Goal: Task Accomplishment & Management: Manage account settings

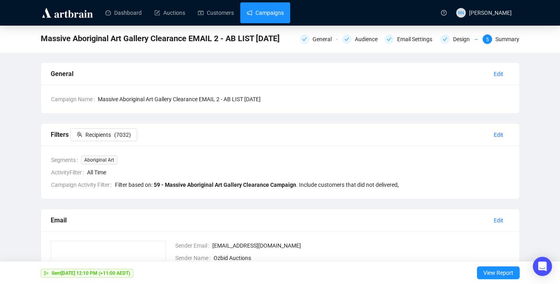
click at [271, 14] on link "Campaigns" at bounding box center [265, 12] width 37 height 21
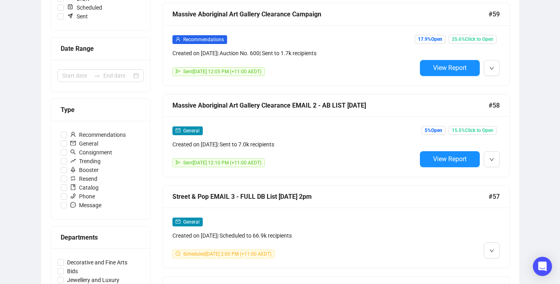
scroll to position [209, 0]
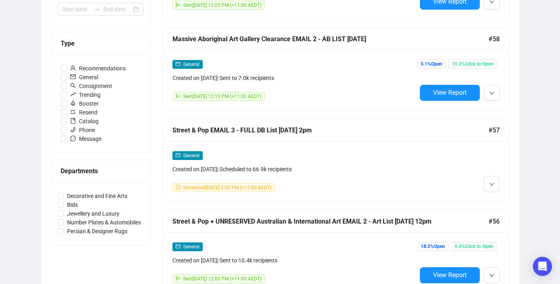
click at [310, 172] on div "Created on [DATE] | Scheduled to 66.9k recipients" at bounding box center [295, 169] width 244 height 9
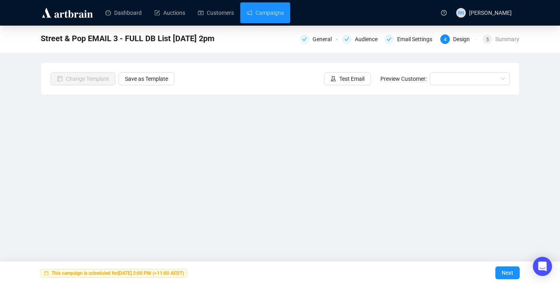
click at [537, 68] on div "Street & Pop EMAIL 3 - FULL DB List [DATE] 2pm General Audience Email Settings …" at bounding box center [280, 160] width 560 height 269
click at [502, 40] on div "Summary" at bounding box center [508, 39] width 24 height 10
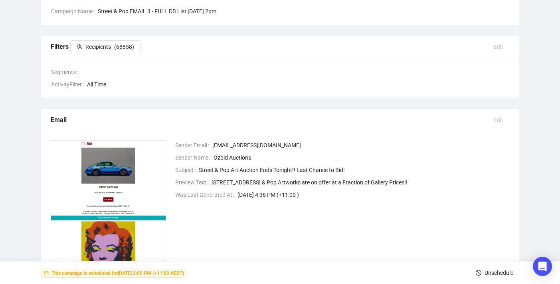
scroll to position [106, 0]
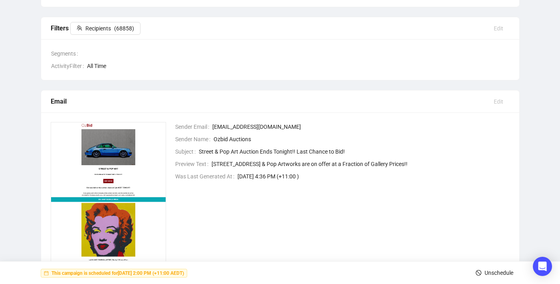
click at [490, 272] on span "Unschedule" at bounding box center [499, 272] width 29 height 22
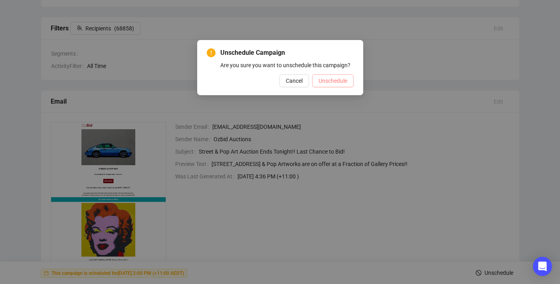
click at [339, 85] on span "Unschedule" at bounding box center [333, 80] width 29 height 9
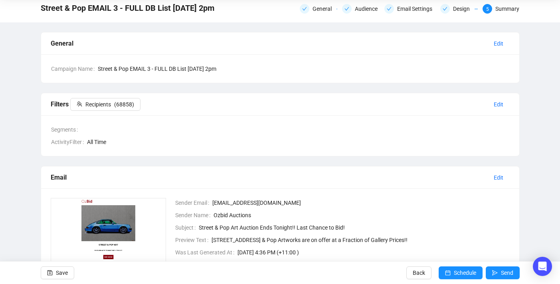
scroll to position [0, 0]
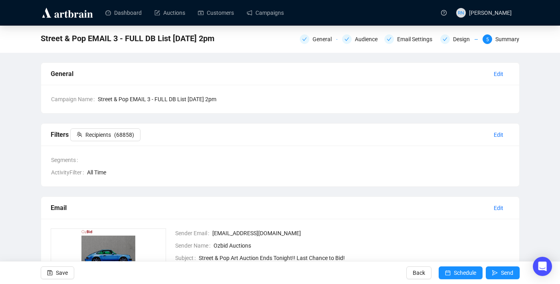
click at [448, 44] on div "General Audience Email Settings Design 5 Summary" at bounding box center [410, 38] width 220 height 13
click at [450, 40] on div "Design" at bounding box center [459, 39] width 38 height 10
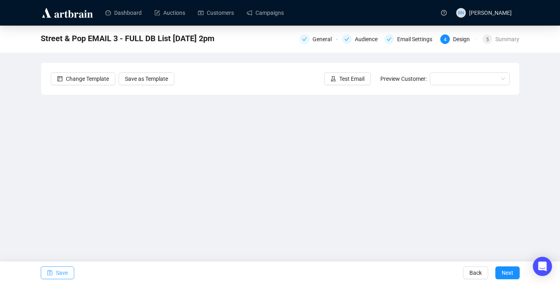
click at [70, 269] on button "Save" at bounding box center [58, 272] width 34 height 13
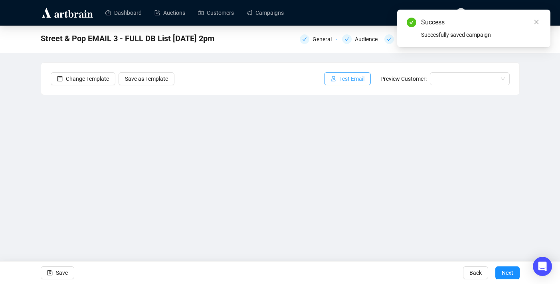
click at [349, 80] on span "Test Email" at bounding box center [351, 78] width 25 height 9
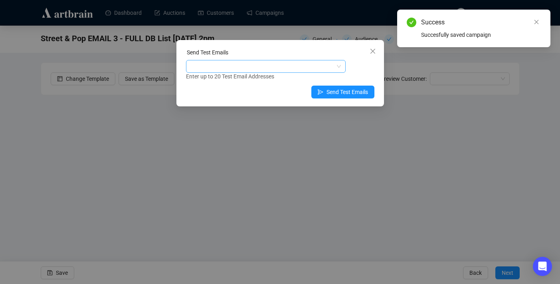
click at [311, 64] on div at bounding box center [262, 66] width 148 height 11
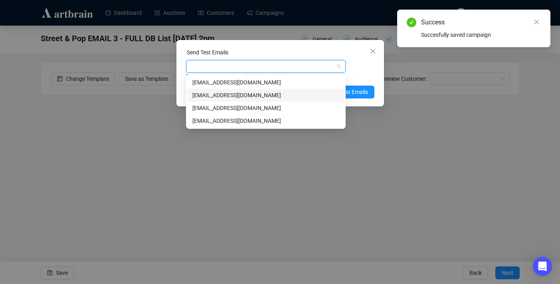
click at [309, 94] on div "[EMAIL_ADDRESS][DOMAIN_NAME]" at bounding box center [265, 95] width 147 height 9
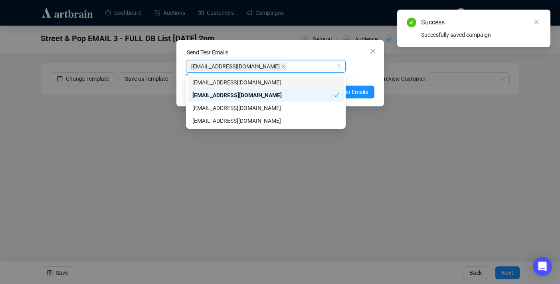
click at [371, 76] on div "Enter up to 20 Test Email Addresses" at bounding box center [280, 76] width 188 height 9
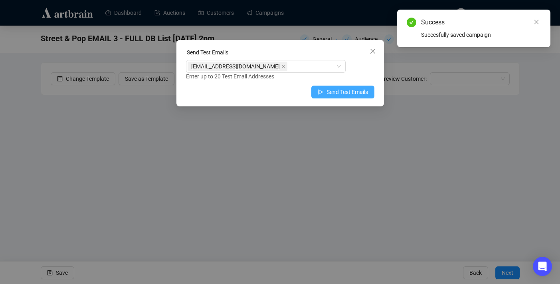
click at [359, 91] on span "Send Test Emails" at bounding box center [348, 91] width 42 height 9
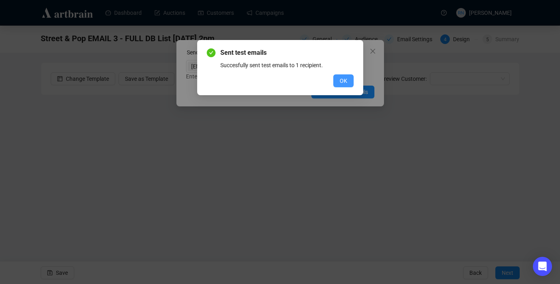
click at [336, 79] on button "OK" at bounding box center [343, 80] width 20 height 13
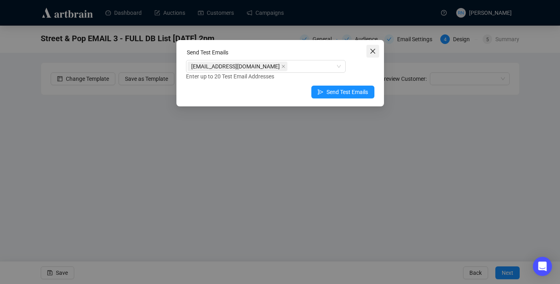
click at [370, 53] on icon "close" at bounding box center [373, 51] width 6 height 6
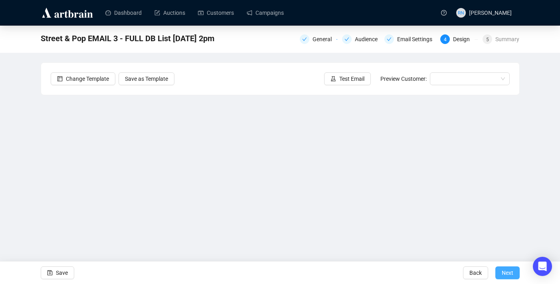
click at [513, 271] on span "Next" at bounding box center [508, 272] width 12 height 22
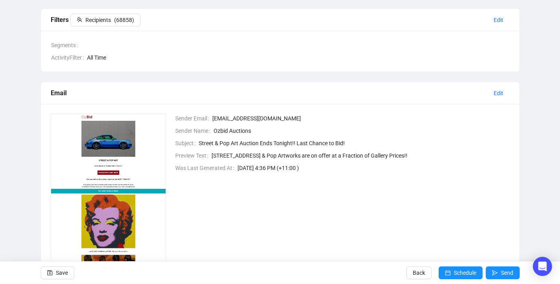
scroll to position [124, 0]
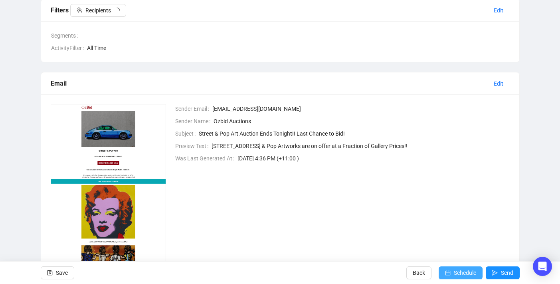
click at [450, 270] on button "Schedule" at bounding box center [461, 272] width 44 height 13
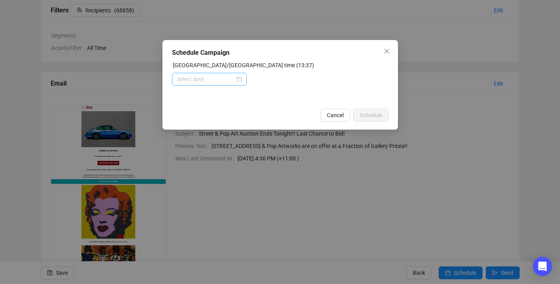
click at [239, 81] on div at bounding box center [209, 79] width 65 height 9
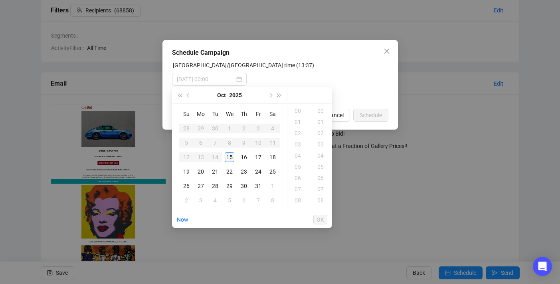
click at [232, 157] on div "15" at bounding box center [230, 157] width 10 height 10
click at [299, 111] on div "14" at bounding box center [298, 110] width 19 height 11
click at [323, 108] on div "00" at bounding box center [321, 110] width 19 height 11
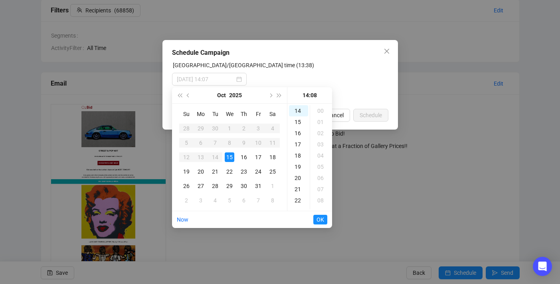
scroll to position [89, 0]
click at [322, 120] on div "09" at bounding box center [321, 121] width 19 height 11
type input "[DATE] 14:09"
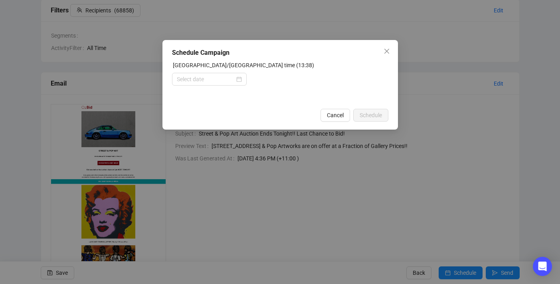
click at [342, 93] on form "[GEOGRAPHIC_DATA]/[GEOGRAPHIC_DATA] time (13:38)" at bounding box center [280, 82] width 216 height 43
click at [235, 81] on div at bounding box center [209, 79] width 65 height 9
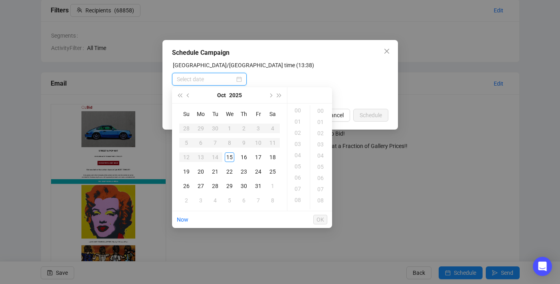
scroll to position [0, 0]
click at [228, 158] on div "15" at bounding box center [230, 157] width 10 height 10
click at [297, 108] on div "14" at bounding box center [298, 110] width 19 height 11
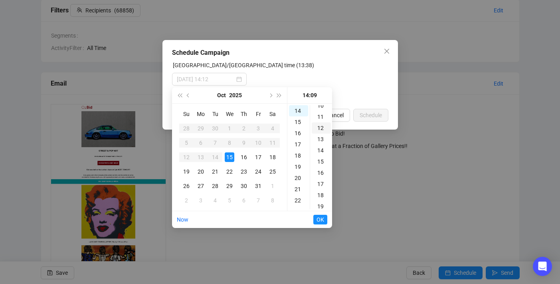
scroll to position [78, 0]
click at [321, 131] on div "09" at bounding box center [321, 133] width 19 height 11
type input "[DATE] 14:09"
click at [321, 221] on span "OK" at bounding box center [321, 219] width 8 height 15
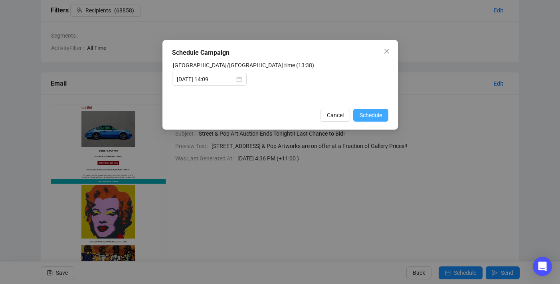
click at [380, 115] on span "Schedule" at bounding box center [371, 115] width 22 height 9
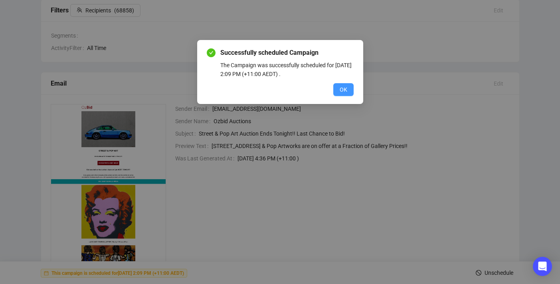
click at [350, 91] on button "OK" at bounding box center [343, 89] width 20 height 13
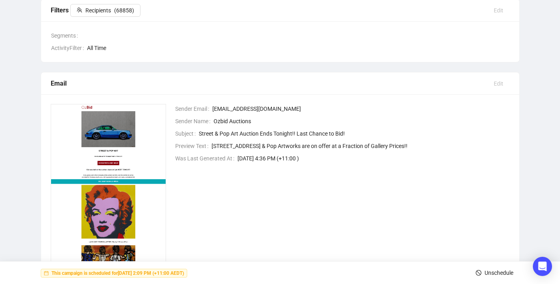
scroll to position [0, 0]
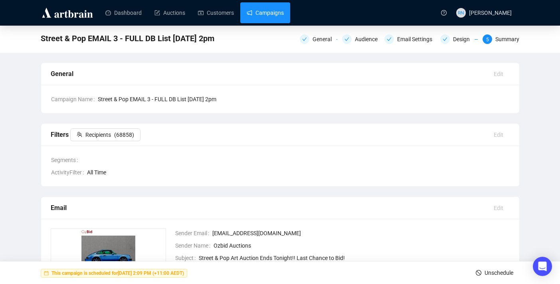
click at [259, 13] on link "Campaigns" at bounding box center [265, 12] width 37 height 21
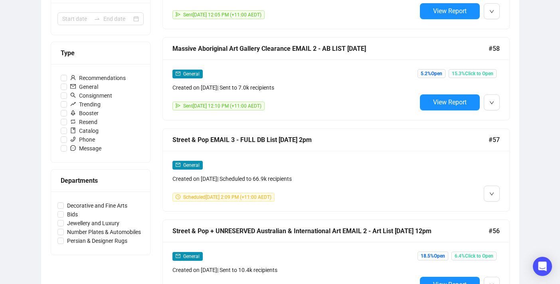
scroll to position [206, 0]
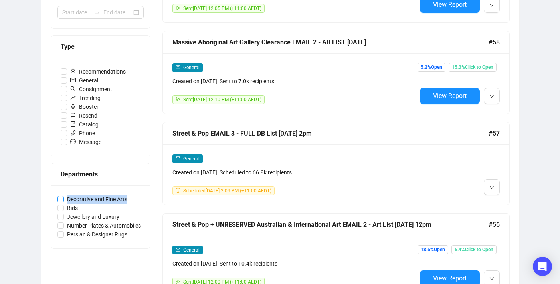
drag, startPoint x: 139, startPoint y: 197, endPoint x: 68, endPoint y: 199, distance: 71.1
click at [68, 199] on label "Decorative and Fine Arts" at bounding box center [101, 198] width 86 height 9
copy span "Decorative and Fine Arts"
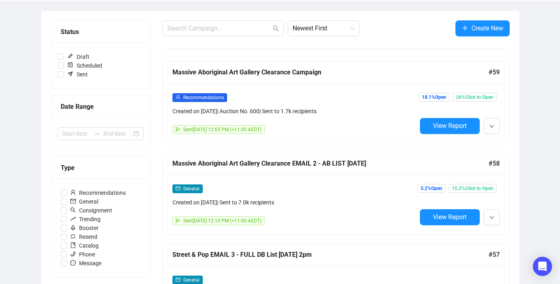
scroll to position [0, 0]
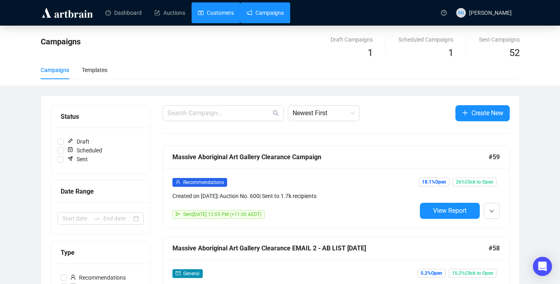
click at [220, 10] on link "Customers" at bounding box center [216, 12] width 36 height 21
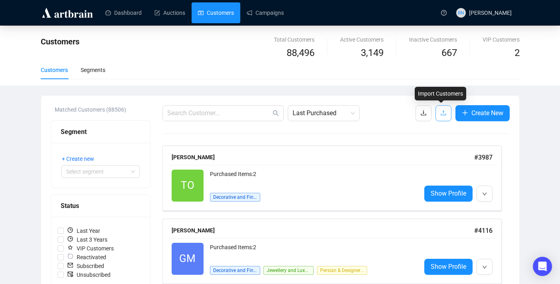
click at [436, 118] on button "button" at bounding box center [444, 113] width 16 height 16
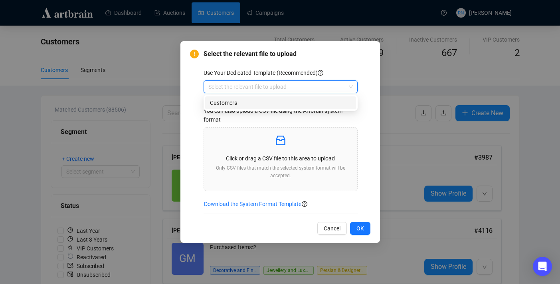
click at [254, 84] on input "search" at bounding box center [276, 87] width 137 height 12
click at [256, 103] on div "Customers" at bounding box center [280, 102] width 141 height 9
click at [252, 164] on div "Click or drag a CSV file to this area to upload Only CSV files that match the s…" at bounding box center [280, 159] width 141 height 50
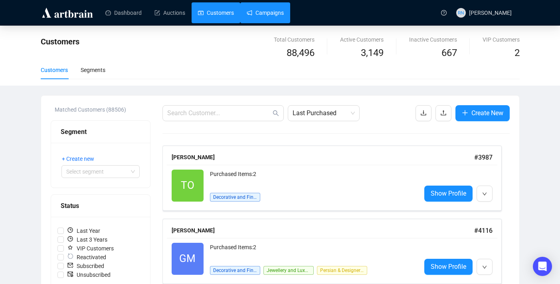
click at [276, 18] on link "Campaigns" at bounding box center [265, 12] width 37 height 21
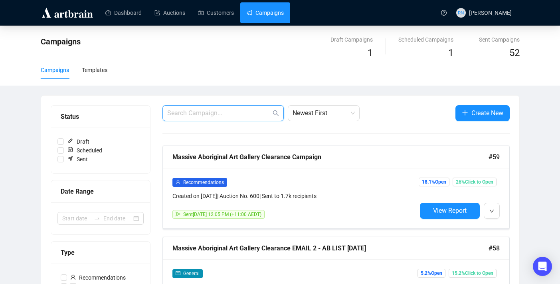
click at [234, 114] on input "text" at bounding box center [219, 113] width 104 height 10
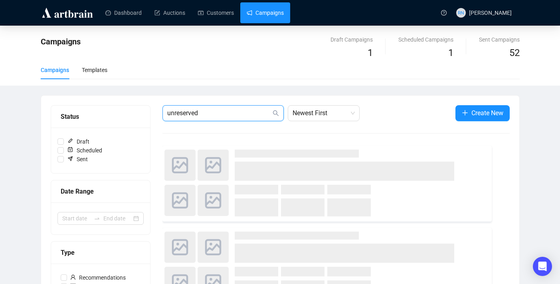
type input "unreserved"
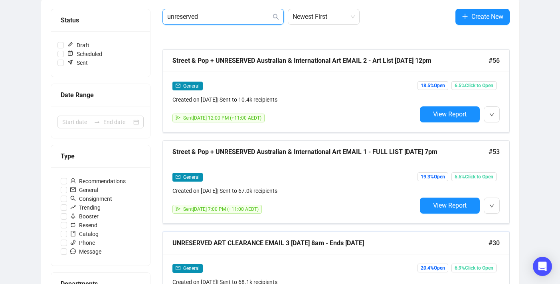
scroll to position [143, 0]
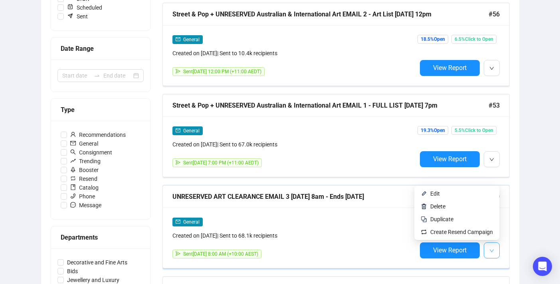
click at [490, 253] on span "button" at bounding box center [492, 250] width 5 height 10
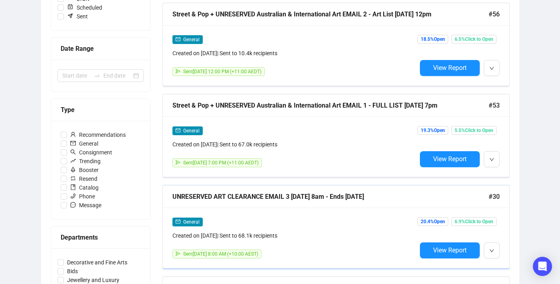
click at [350, 240] on div "General Created on [DATE] | Sent to 68.1k recipients Sent [DATE] 8:00 AM (+10:0…" at bounding box center [295, 237] width 244 height 41
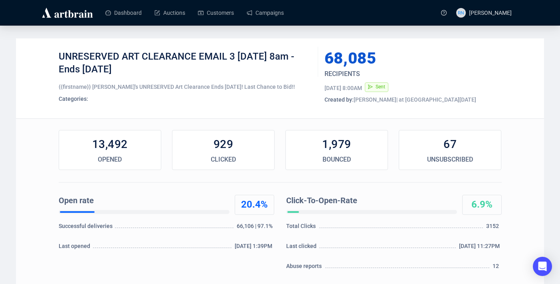
click at [234, 82] on div "UNRESERVED ART CLEARANCE EMAIL 3 [DATE] 8am - Ends [DATE] {{firstname}} [PERSON…" at bounding box center [186, 78] width 254 height 56
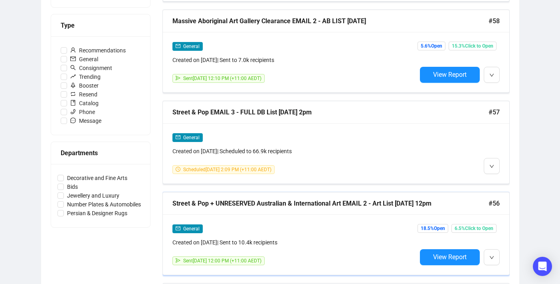
scroll to position [227, 0]
click at [493, 168] on span "button" at bounding box center [492, 165] width 5 height 10
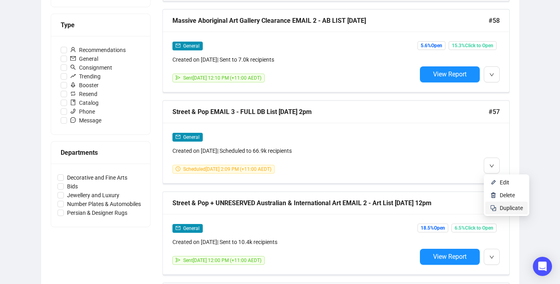
click at [500, 206] on span "Duplicate" at bounding box center [511, 207] width 23 height 6
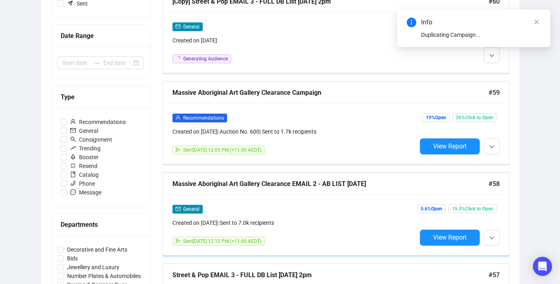
scroll to position [12, 0]
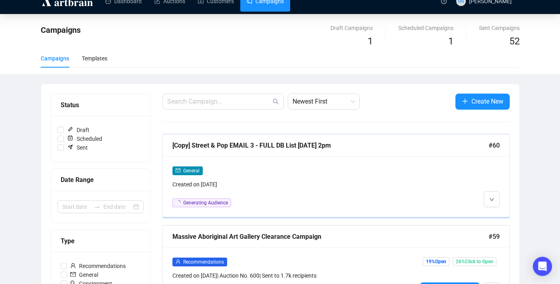
click at [318, 187] on div "Created on [DATE]" at bounding box center [295, 184] width 244 height 9
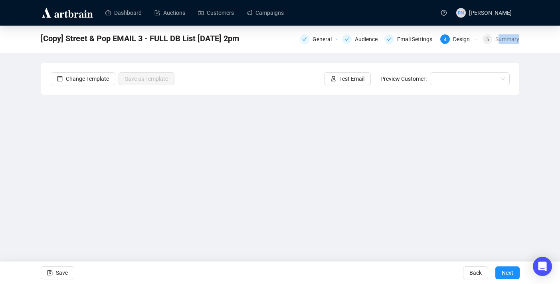
click at [499, 44] on div "General Audience Email Settings 4 Design 5 Summary" at bounding box center [410, 38] width 220 height 13
click at [307, 45] on div "[Copy] Street & Pop EMAIL 3 - FULL DB List [DATE] 2pm General Audience Email Se…" at bounding box center [280, 38] width 479 height 16
click at [304, 36] on div "General" at bounding box center [319, 39] width 38 height 10
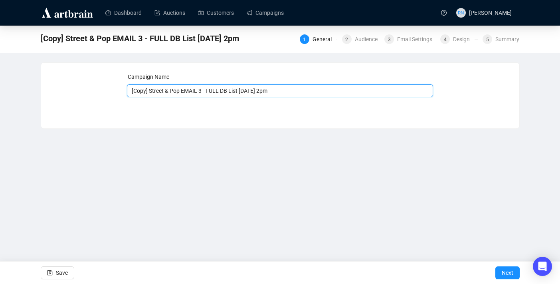
drag, startPoint x: 206, startPoint y: 92, endPoint x: 135, endPoint y: 91, distance: 71.1
click at [135, 91] on input "[Copy] Street & Pop EMAIL 3 - FULL DB List [DATE] 2pm" at bounding box center [280, 90] width 306 height 13
click at [188, 97] on input "[Copy] Street & Pop EMAIL 3 - FULL DB List [DATE] 2pm" at bounding box center [280, 90] width 306 height 13
drag, startPoint x: 206, startPoint y: 88, endPoint x: 127, endPoint y: 87, distance: 78.7
click at [127, 87] on input "[Copy] Street & Pop EMAIL 3 - FULL DB List [DATE] 2pm" at bounding box center [280, 90] width 306 height 13
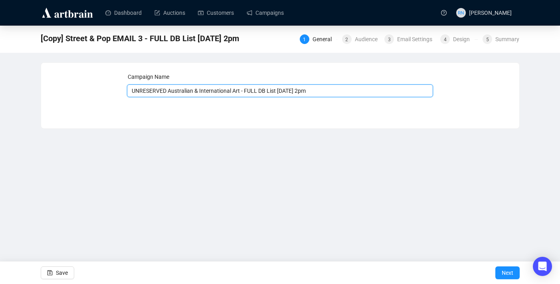
click at [278, 90] on input "UNRESERVED Australian & International Art - FULL DB List [DATE] 2pm" at bounding box center [280, 90] width 306 height 13
click at [302, 90] on input "UNRESERVED Australian & International Art - FULL DB [DATE] 2pm" at bounding box center [280, 90] width 306 height 13
type input "UNRESERVED Australian & International Art - FULL DB [DATE] 8am ENDS [DATE]"
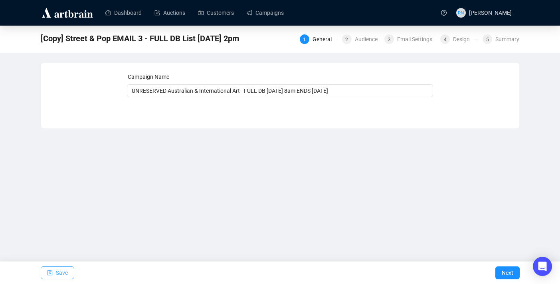
click at [70, 268] on button "Save" at bounding box center [58, 272] width 34 height 13
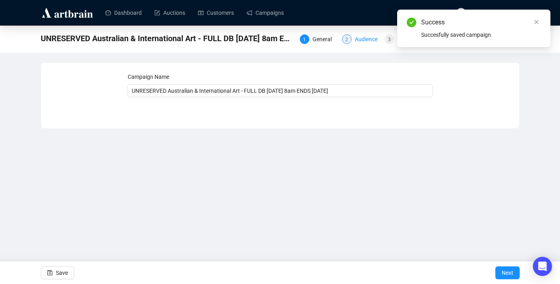
click at [355, 40] on div "Audience" at bounding box center [369, 39] width 28 height 10
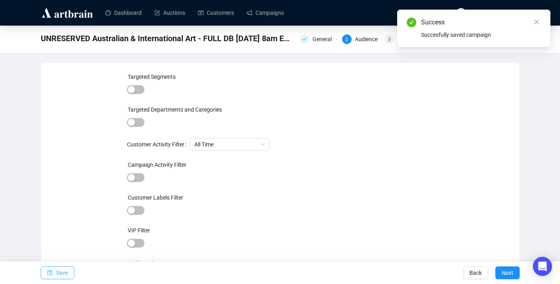
click at [59, 278] on span "Save" at bounding box center [62, 272] width 12 height 22
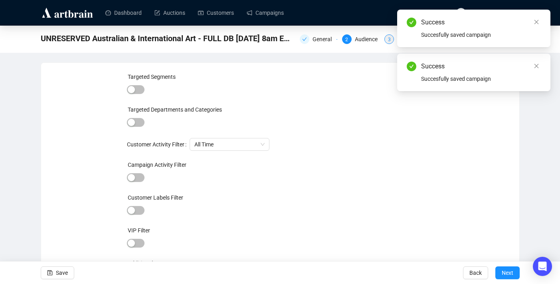
click at [395, 41] on div "3 Email Settings" at bounding box center [410, 39] width 51 height 10
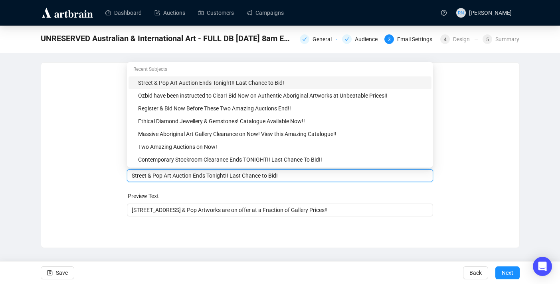
drag, startPoint x: 175, startPoint y: 161, endPoint x: 119, endPoint y: 159, distance: 55.9
click at [119, 159] on div "Sender Email [EMAIL_ADDRESS][DOMAIN_NAME] Sender Name Ozbid Auctions Subject Me…" at bounding box center [280, 148] width 459 height 153
click at [169, 175] on input "Street & Pop Art Auction Ends Tonight!! Last Chance to Bid!" at bounding box center [280, 175] width 297 height 9
drag, startPoint x: 174, startPoint y: 176, endPoint x: 122, endPoint y: 176, distance: 52.3
click at [122, 176] on div "Sender Email [EMAIL_ADDRESS][DOMAIN_NAME] Sender Name Ozbid Auctions Subject Me…" at bounding box center [280, 148] width 459 height 153
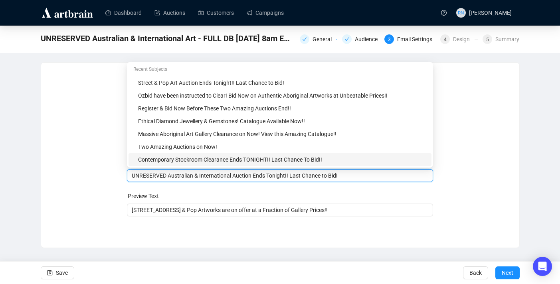
click at [285, 176] on input "UNRESERVED Australian & International Auction Ends Tonight!! Last Chance to Bid!" at bounding box center [280, 175] width 297 height 9
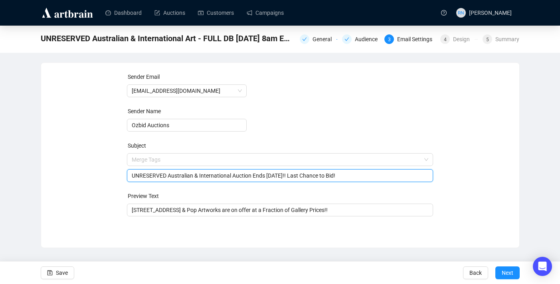
click at [238, 176] on input "UNRESERVED Australian & International Auction Ends [DATE]!! Last Chance to Bid!" at bounding box center [280, 175] width 297 height 9
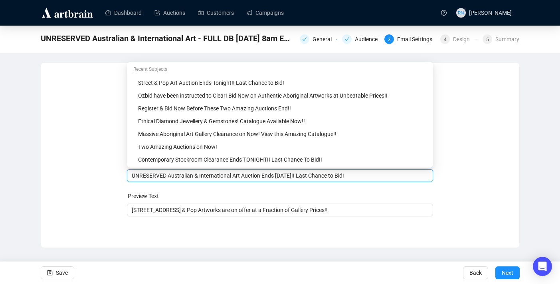
type input "UNRESERVED Australian & International Art Auction Ends [DATE]!! Last Chance to …"
click at [173, 226] on div "Sender Email [EMAIL_ADDRESS][DOMAIN_NAME] Sender Name Ozbid Auctions Subject Me…" at bounding box center [280, 149] width 478 height 173
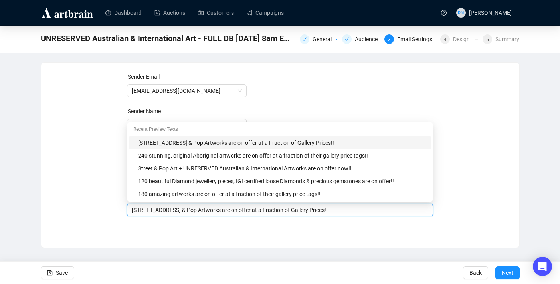
drag, startPoint x: 167, startPoint y: 210, endPoint x: 200, endPoint y: 212, distance: 33.6
click at [200, 212] on input "[STREET_ADDRESS] & Pop Artworks are on offer at a Fraction of Gallery Prices!!" at bounding box center [280, 209] width 297 height 9
drag, startPoint x: 222, startPoint y: 209, endPoint x: 295, endPoint y: 207, distance: 73.1
click at [295, 207] on input "120 Amazing artworks are on offer at a Fraction of Gallery Prices!!" at bounding box center [280, 209] width 297 height 9
click at [240, 225] on div "Sender Email [EMAIL_ADDRESS][DOMAIN_NAME] Sender Name Ozbid Auctions Subject UN…" at bounding box center [280, 148] width 306 height 153
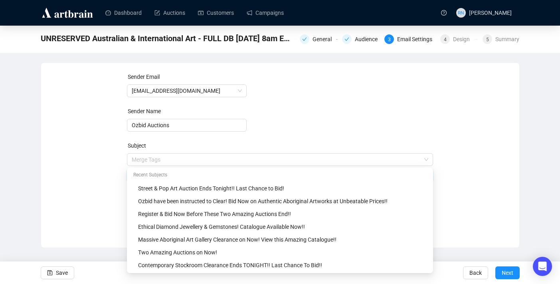
drag, startPoint x: 171, startPoint y: 158, endPoint x: 195, endPoint y: 161, distance: 24.5
click at [195, 161] on body "Dashboard Auctions Customers Campaigns RN [PERSON_NAME] UNRESERVED Australian &…" at bounding box center [280, 142] width 560 height 284
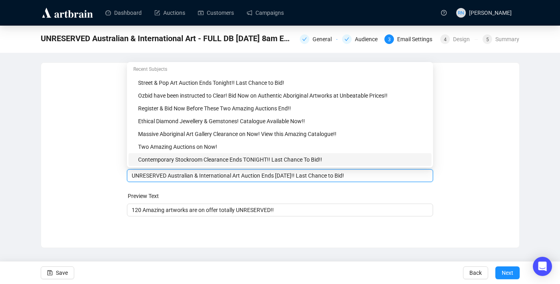
drag, startPoint x: 171, startPoint y: 174, endPoint x: 234, endPoint y: 174, distance: 63.9
click at [234, 174] on input "UNRESERVED Australian & International Art Auction Ends [DATE]!! Last Chance to …" at bounding box center [280, 175] width 297 height 9
click at [163, 211] on input "120 Amazing artworks are on offer totally UNRESERVED!!" at bounding box center [280, 209] width 297 height 9
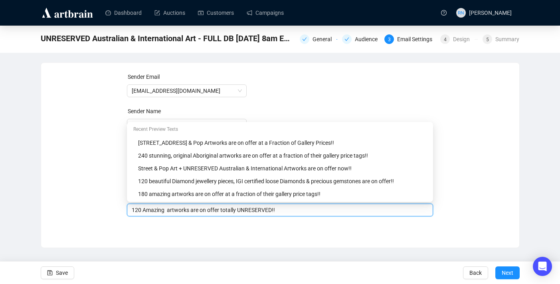
paste input "Australian & International"
type input "120 Amazing Australian & International artworks are on offer totally UNRESERVED…"
click at [61, 267] on span "Save" at bounding box center [62, 272] width 12 height 22
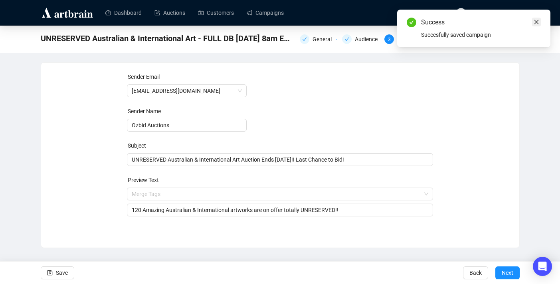
click at [538, 20] on icon "close" at bounding box center [537, 22] width 6 height 6
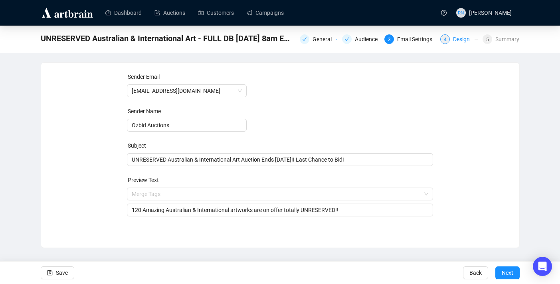
click at [462, 38] on div "Design" at bounding box center [464, 39] width 22 height 10
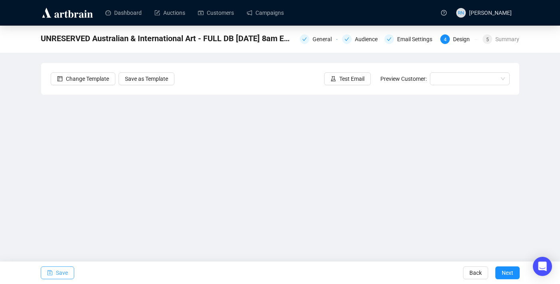
click at [65, 269] on span "Save" at bounding box center [62, 272] width 12 height 22
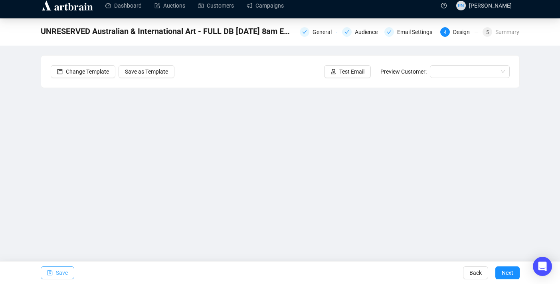
scroll to position [14, 0]
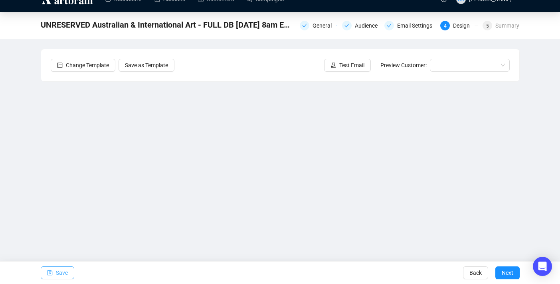
click at [57, 274] on span "Save" at bounding box center [62, 272] width 12 height 22
click at [342, 68] on span "Test Email" at bounding box center [351, 65] width 25 height 9
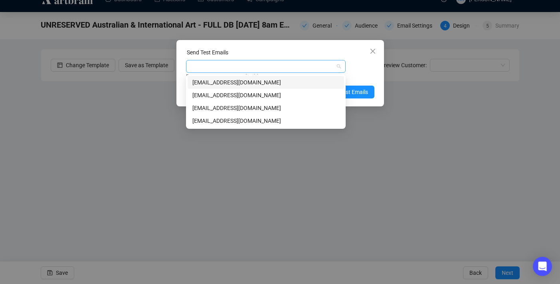
click at [264, 67] on div at bounding box center [262, 66] width 148 height 11
click at [265, 95] on div "[EMAIL_ADDRESS][DOMAIN_NAME]" at bounding box center [265, 95] width 147 height 9
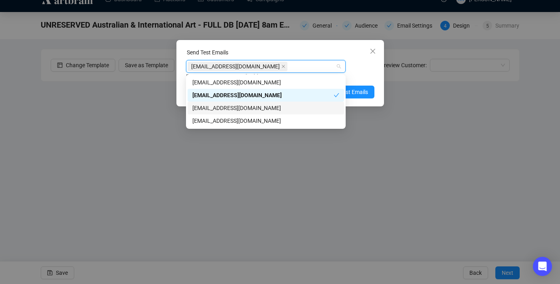
click at [265, 106] on div "[EMAIL_ADDRESS][DOMAIN_NAME]" at bounding box center [265, 107] width 147 height 9
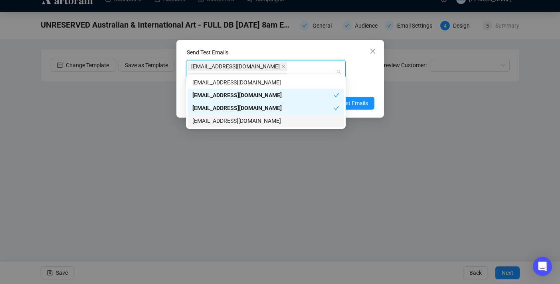
click at [265, 119] on div "[EMAIL_ADDRESS][DOMAIN_NAME]" at bounding box center [265, 120] width 147 height 9
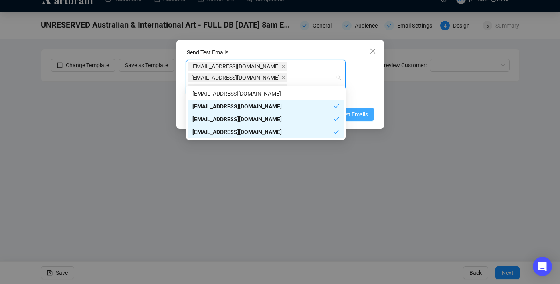
click at [371, 108] on button "Send Test Emails" at bounding box center [342, 114] width 63 height 13
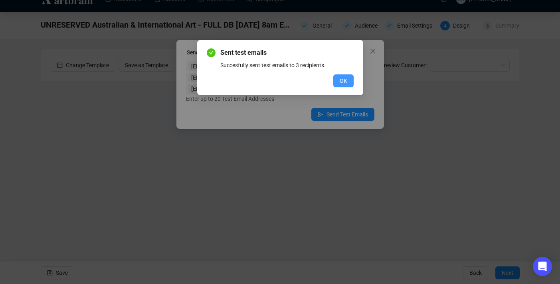
click at [338, 78] on button "OK" at bounding box center [343, 80] width 20 height 13
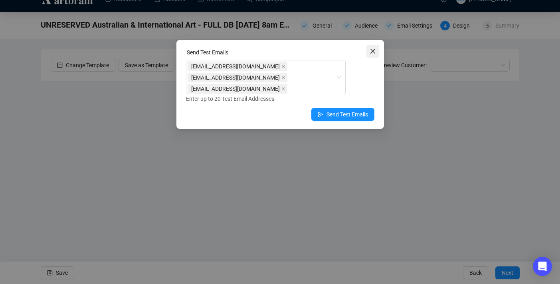
click at [371, 54] on button "Close" at bounding box center [373, 51] width 13 height 13
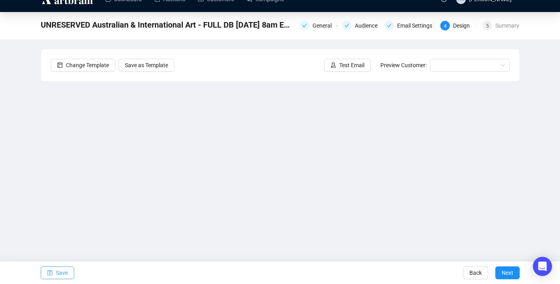
click at [55, 278] on button "Save" at bounding box center [58, 272] width 34 height 13
click at [60, 273] on span "Save" at bounding box center [62, 272] width 12 height 22
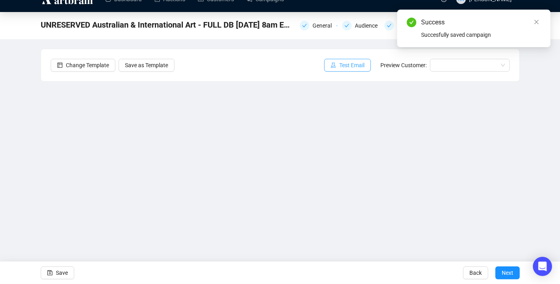
click at [345, 65] on span "Test Email" at bounding box center [351, 65] width 25 height 9
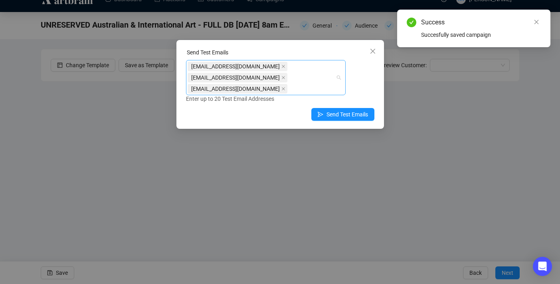
click at [308, 81] on div "[EMAIL_ADDRESS][DOMAIN_NAME] [EMAIL_ADDRESS][DOMAIN_NAME] [EMAIL_ADDRESS][DOMAI…" at bounding box center [262, 78] width 148 height 34
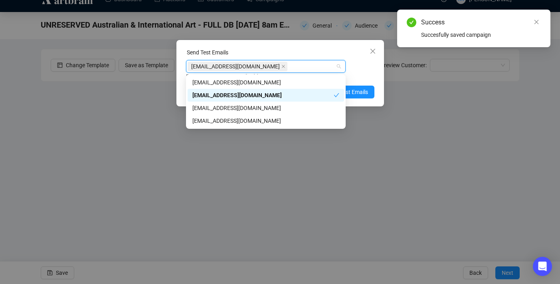
click at [284, 91] on div "[EMAIL_ADDRESS][DOMAIN_NAME]" at bounding box center [262, 95] width 141 height 9
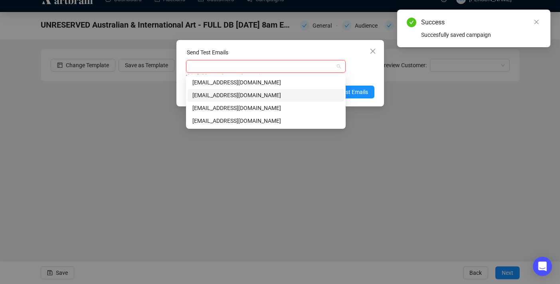
click at [284, 91] on div "[EMAIL_ADDRESS][DOMAIN_NAME]" at bounding box center [265, 95] width 147 height 9
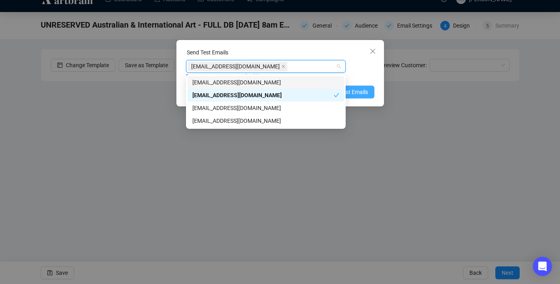
drag, startPoint x: 357, startPoint y: 68, endPoint x: 357, endPoint y: 88, distance: 19.6
click at [357, 68] on div "[EMAIL_ADDRESS][DOMAIN_NAME] Enter up to 20 Test Email Addresses" at bounding box center [280, 70] width 188 height 21
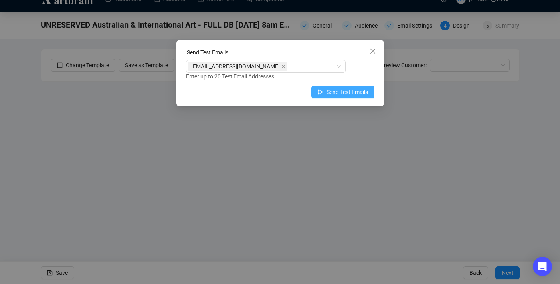
click at [357, 94] on span "Send Test Emails" at bounding box center [348, 91] width 42 height 9
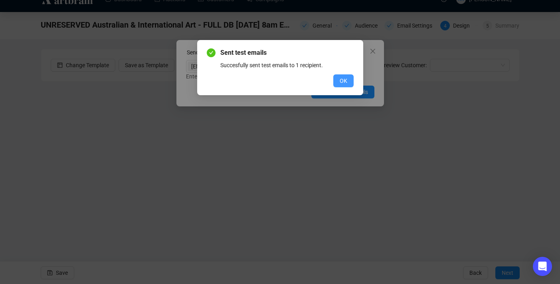
click at [347, 79] on span "OK" at bounding box center [344, 80] width 8 height 9
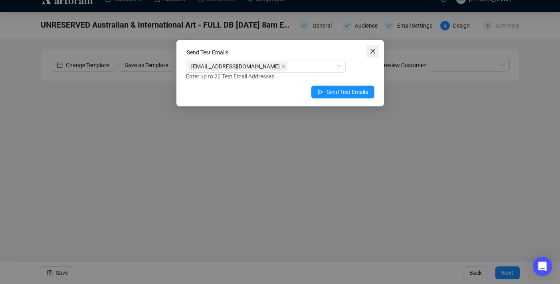
click at [378, 52] on span "Close" at bounding box center [373, 51] width 13 height 6
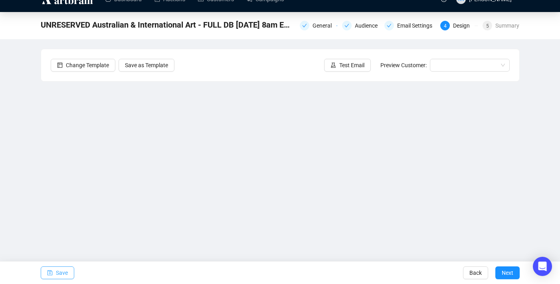
click at [72, 273] on button "Save" at bounding box center [58, 272] width 34 height 13
click at [55, 276] on button "Save" at bounding box center [58, 272] width 34 height 13
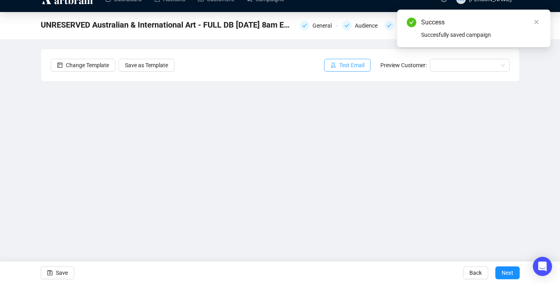
click at [335, 67] on button "Test Email" at bounding box center [347, 65] width 47 height 13
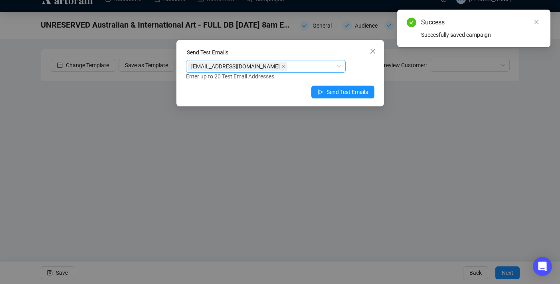
click at [291, 68] on div "[EMAIL_ADDRESS][DOMAIN_NAME]" at bounding box center [262, 66] width 148 height 11
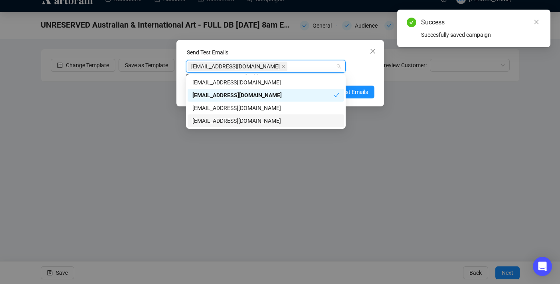
click at [287, 121] on div "[EMAIL_ADDRESS][DOMAIN_NAME]" at bounding box center [265, 120] width 147 height 9
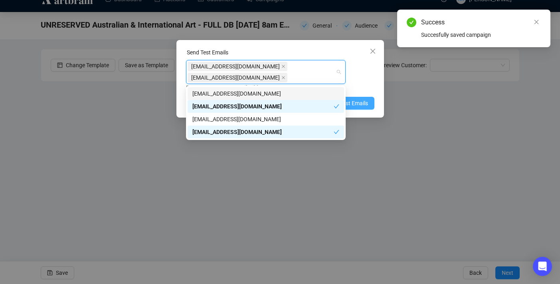
drag, startPoint x: 369, startPoint y: 79, endPoint x: 362, endPoint y: 102, distance: 23.9
click at [369, 79] on div "[EMAIL_ADDRESS][DOMAIN_NAME] [EMAIL_ADDRESS][DOMAIN_NAME] Enter up to 20 Test E…" at bounding box center [280, 76] width 188 height 32
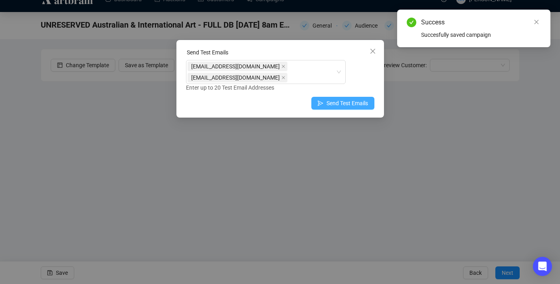
click at [362, 102] on span "Send Test Emails" at bounding box center [348, 103] width 42 height 9
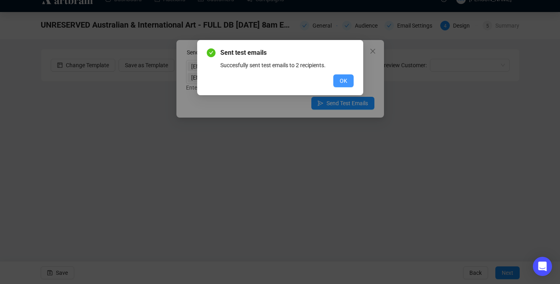
click at [343, 75] on button "OK" at bounding box center [343, 80] width 20 height 13
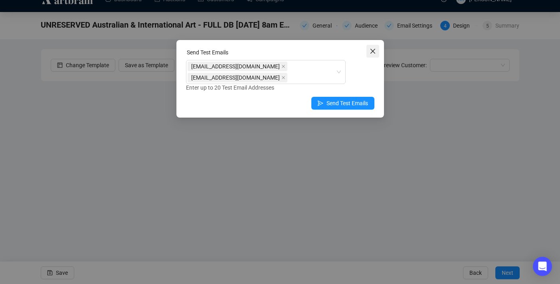
click at [374, 52] on icon "close" at bounding box center [372, 51] width 5 height 5
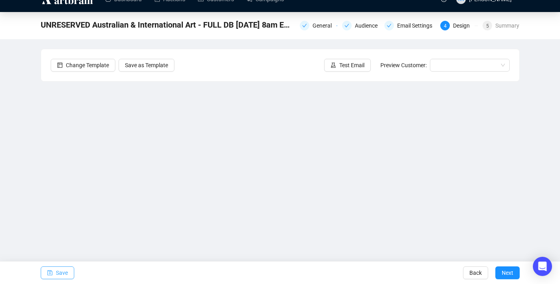
click at [62, 276] on span "Save" at bounding box center [62, 272] width 12 height 22
click at [63, 278] on span "Save" at bounding box center [62, 272] width 12 height 22
click at [506, 273] on span "Next" at bounding box center [508, 272] width 12 height 22
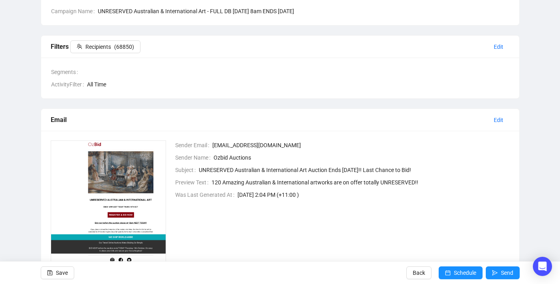
scroll to position [99, 0]
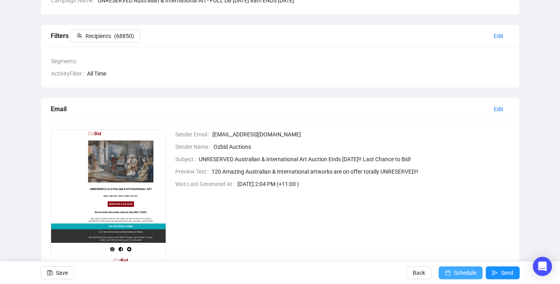
click at [454, 272] on span "Schedule" at bounding box center [465, 272] width 22 height 22
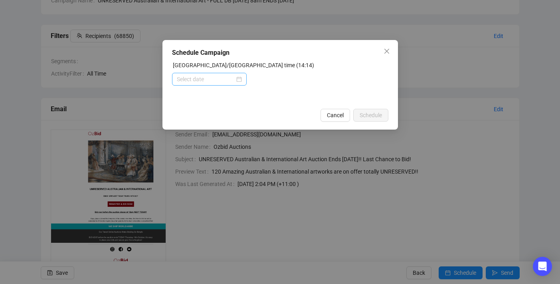
click at [238, 79] on div at bounding box center [209, 79] width 65 height 9
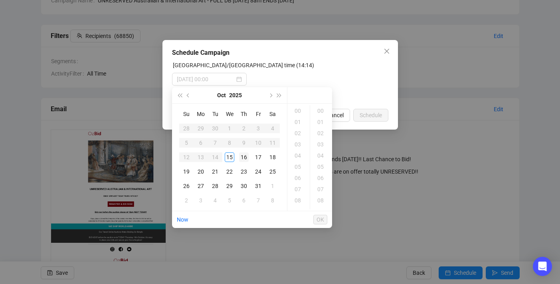
click at [244, 155] on div "16" at bounding box center [244, 157] width 10 height 10
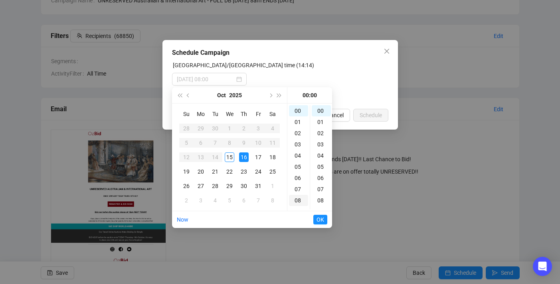
click at [300, 199] on div "08" at bounding box center [298, 199] width 19 height 11
type input "[DATE] 08:00"
click at [321, 220] on span "OK" at bounding box center [321, 219] width 8 height 15
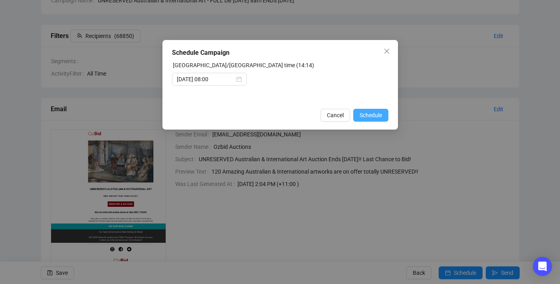
click at [373, 115] on span "Schedule" at bounding box center [371, 115] width 22 height 9
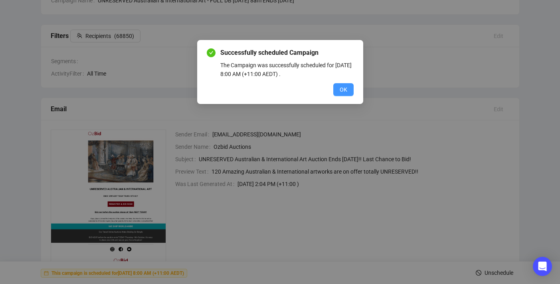
click at [345, 88] on span "OK" at bounding box center [344, 89] width 8 height 9
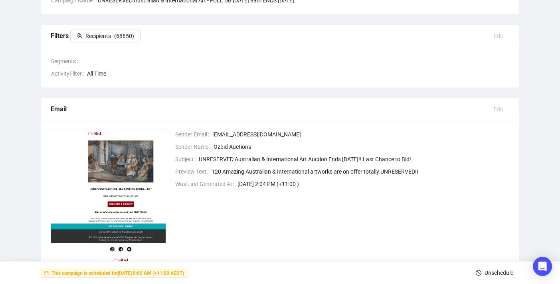
scroll to position [0, 0]
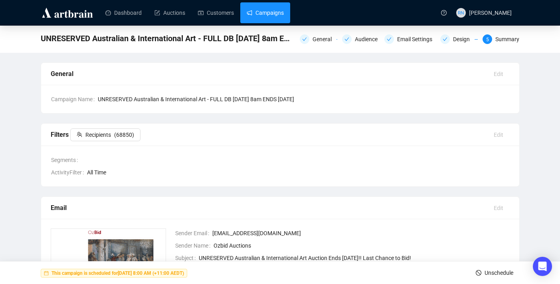
click at [261, 18] on link "Campaigns" at bounding box center [265, 12] width 37 height 21
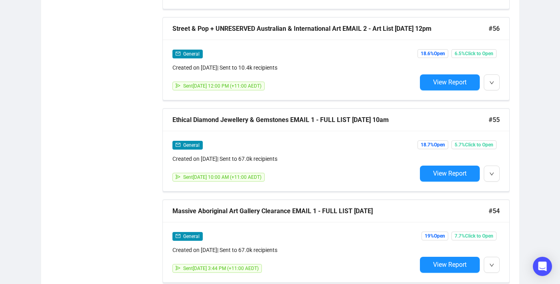
scroll to position [496, 0]
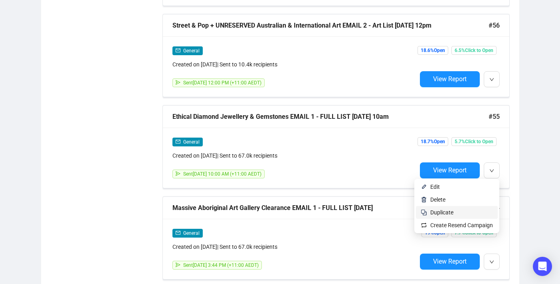
click at [469, 214] on span "Duplicate" at bounding box center [461, 212] width 63 height 9
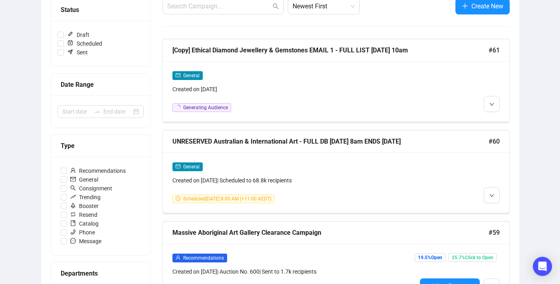
scroll to position [104, 0]
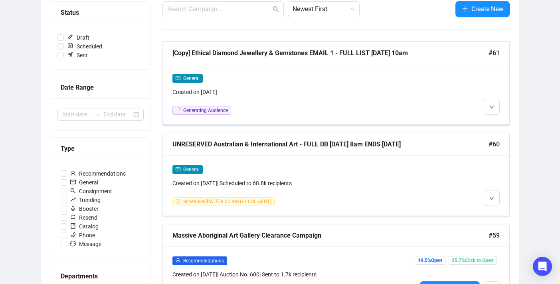
click at [251, 93] on div "Created on [DATE]" at bounding box center [295, 91] width 244 height 9
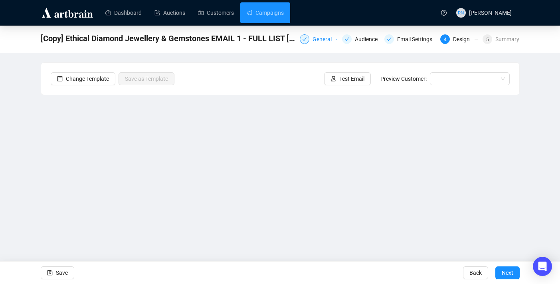
click at [315, 39] on div "General" at bounding box center [325, 39] width 24 height 10
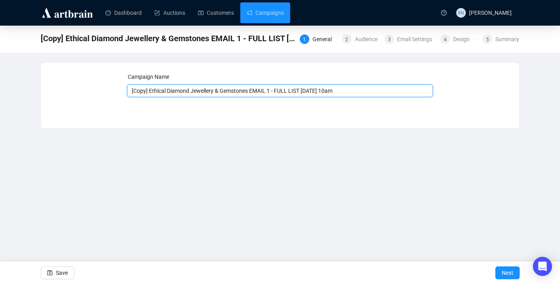
drag, startPoint x: 151, startPoint y: 90, endPoint x: 111, endPoint y: 90, distance: 40.3
click at [111, 90] on div "Campaign Name [Copy] Ethical Diamond Jewellery & Gemstones EMAIL 1 - FULL LIST …" at bounding box center [280, 89] width 459 height 34
click at [258, 91] on input "Ethical Diamond Jewellery & Gemstones EMAIL 1 - FULL LIST [DATE] 10am" at bounding box center [280, 90] width 306 height 13
click at [270, 90] on input "Ethical Diamond Jewellery & Gemstones EMAIL 2 - FULL LIST [DATE] 10am" at bounding box center [280, 90] width 306 height 13
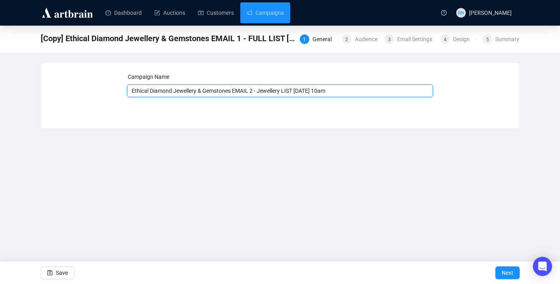
click at [297, 91] on input "Ethical Diamond Jewellery & Gemstones EMAIL 2 - Jewellery LIST [DATE] 10am" at bounding box center [280, 90] width 306 height 13
click at [304, 92] on input "Ethical Diamond Jewellery & Gemstones EMAIL 2 - Jewellery list [DATE] 10am" at bounding box center [280, 90] width 306 height 13
click at [327, 90] on input "Ethical Diamond Jewellery & Gemstones EMAIL 2 - Jewellery list [DATE] 10am" at bounding box center [280, 90] width 306 height 13
type input "Ethical Diamond Jewellery & Gemstones EMAIL 2 - Jewellery list [DATE] 3pm"
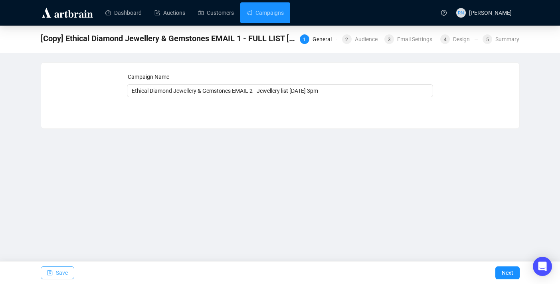
click at [64, 272] on span "Save" at bounding box center [62, 272] width 12 height 22
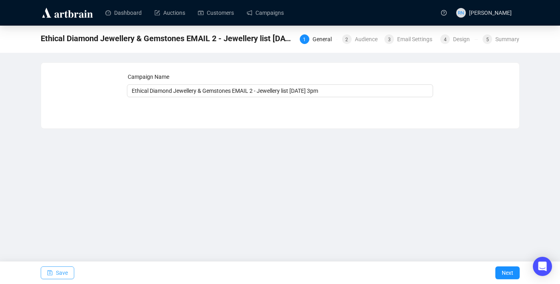
click at [62, 275] on span "Save" at bounding box center [62, 272] width 12 height 22
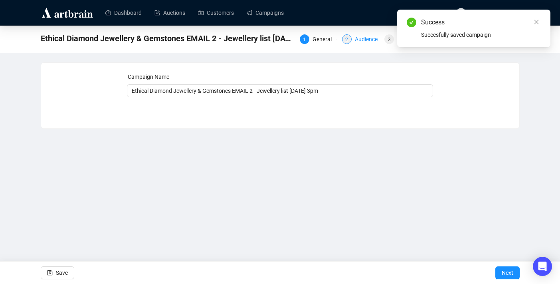
click at [351, 43] on div "2 Audience" at bounding box center [361, 39] width 38 height 10
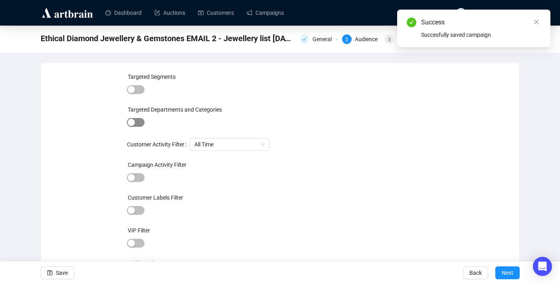
click at [139, 123] on span "button" at bounding box center [136, 122] width 18 height 9
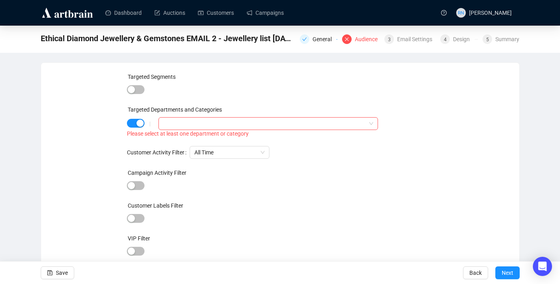
click at [175, 116] on div "Targeted Departments and Categories" at bounding box center [280, 111] width 306 height 12
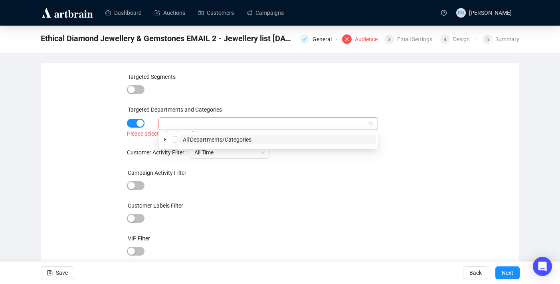
click at [178, 121] on div at bounding box center [264, 123] width 208 height 11
click at [166, 141] on span at bounding box center [166, 140] width 10 height 10
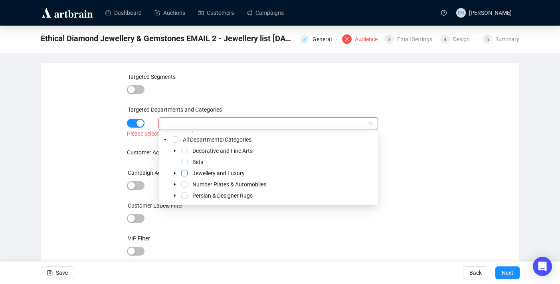
click at [183, 174] on span "Select Jewellery and Luxury" at bounding box center [184, 173] width 6 height 6
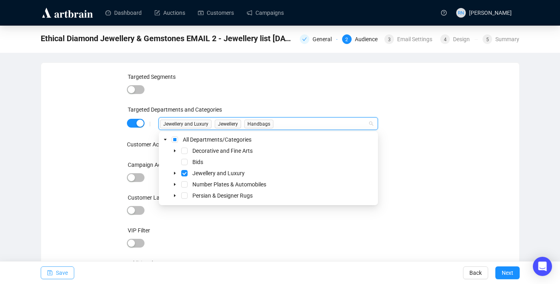
click at [63, 275] on span "Save" at bounding box center [62, 272] width 12 height 22
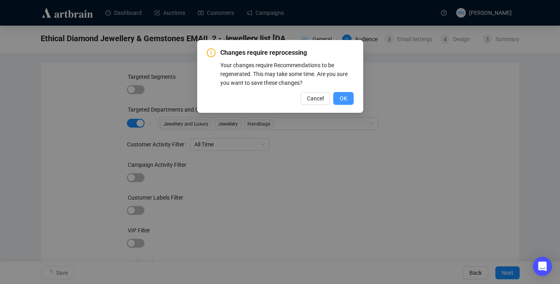
click at [349, 101] on button "OK" at bounding box center [343, 98] width 20 height 13
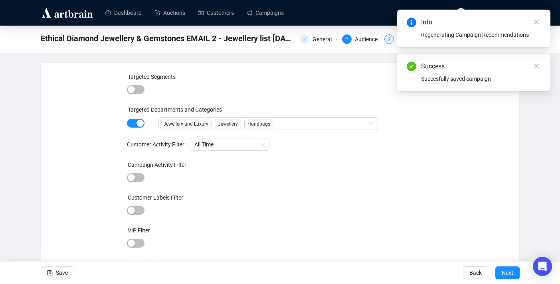
click at [391, 41] on div "3" at bounding box center [390, 39] width 10 height 10
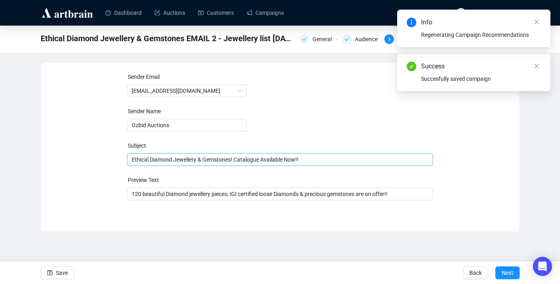
click at [191, 163] on span "Ethical Diamond Jewellery & Gemstones! Catalogue Available Now!!" at bounding box center [280, 159] width 306 height 6
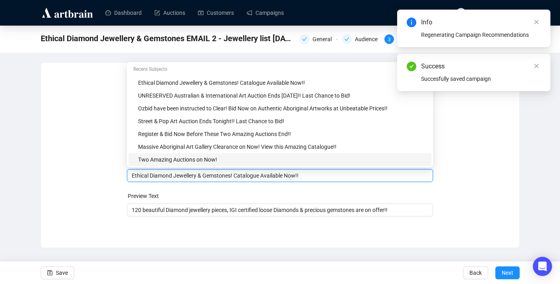
click at [127, 186] on form "Sender Email [EMAIL_ADDRESS][DOMAIN_NAME] Sender Name Ozbid Auctions Subject Me…" at bounding box center [280, 144] width 306 height 144
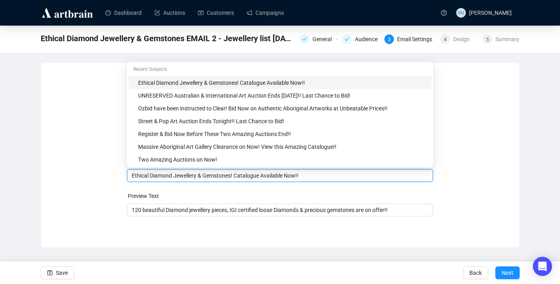
drag, startPoint x: 309, startPoint y: 177, endPoint x: 125, endPoint y: 173, distance: 184.1
click at [125, 173] on div "Sender Email [EMAIL_ADDRESS][DOMAIN_NAME] Sender Name Ozbid Auctions Subject Me…" at bounding box center [280, 148] width 459 height 153
click at [146, 180] on div "Ethical Diamond Jewellery & Gemstones! Catalogue Available Now!!" at bounding box center [280, 175] width 306 height 13
click at [147, 176] on input "Ethical Diamond Jewellery & Gemstones! Catalogue Available Now!!" at bounding box center [280, 175] width 297 height 9
drag, startPoint x: 151, startPoint y: 175, endPoint x: 127, endPoint y: 175, distance: 23.6
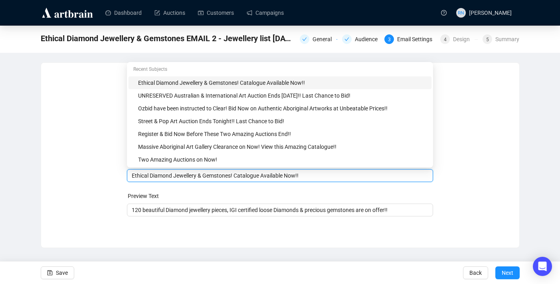
click at [130, 175] on div "Ethical Diamond Jewellery & Gemstones! Catalogue Available Now!!" at bounding box center [280, 175] width 306 height 13
click at [182, 176] on input "Diamond Jewellery & Gemstones! Catalogue Available Now!!" at bounding box center [280, 175] width 297 height 9
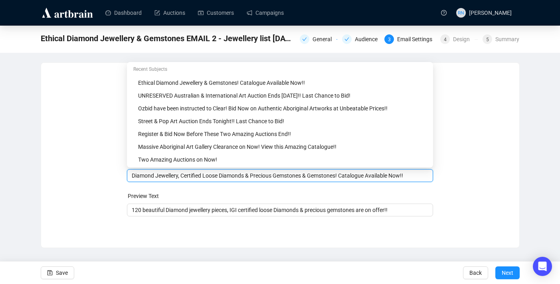
drag, startPoint x: 312, startPoint y: 176, endPoint x: 426, endPoint y: 175, distance: 114.2
click at [426, 175] on input "Diamond Jewellery, Certified Loose Diamonds & Precious Gemstones & Gemstones! C…" at bounding box center [280, 175] width 297 height 9
click at [133, 175] on input "Diamond Jewellery, Certified Loose Diamonds & Precious Gemstones at a Fraction …" at bounding box center [280, 175] width 297 height 9
click at [59, 275] on span "Save" at bounding box center [62, 272] width 12 height 22
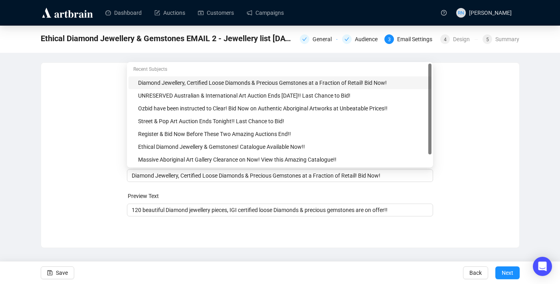
drag, startPoint x: 131, startPoint y: 176, endPoint x: 361, endPoint y: 184, distance: 229.7
click at [361, 184] on form "Sender Email [EMAIL_ADDRESS][DOMAIN_NAME] Sender Name Ozbid Auctions Subject Me…" at bounding box center [280, 144] width 306 height 144
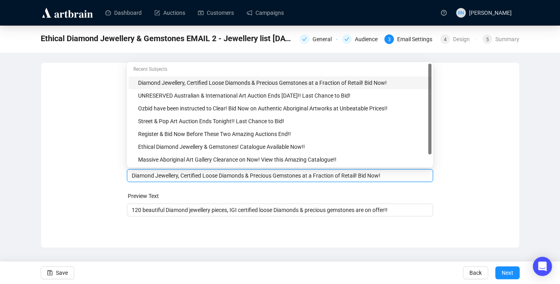
drag, startPoint x: 400, startPoint y: 174, endPoint x: 131, endPoint y: 176, distance: 269.1
click at [131, 176] on div "Diamond Jewellery, Certified Loose Diamonds & Precious Gemstones at a Fraction …" at bounding box center [280, 175] width 306 height 13
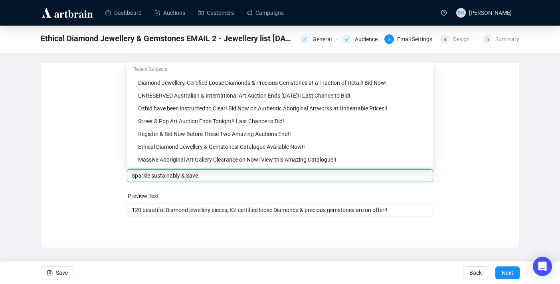
click at [198, 174] on input "Sparkle sustainably & Save" at bounding box center [280, 175] width 297 height 9
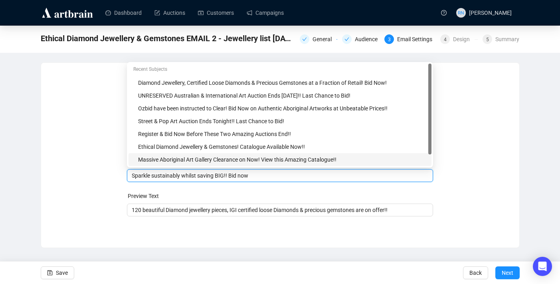
click at [244, 178] on input "Sparkle sustainably whilst saving BIG!! Bid now" at bounding box center [280, 175] width 297 height 9
click at [263, 179] on input "Sparkle sustainably whilst saving BIG!! Bid Now" at bounding box center [280, 175] width 297 height 9
drag, startPoint x: 254, startPoint y: 174, endPoint x: 232, endPoint y: 174, distance: 22.4
click at [232, 174] on input "Sparkle sustainably whilst saving BIG!! Bid Now on these Ethical Diamonds & Gem…" at bounding box center [280, 175] width 297 height 9
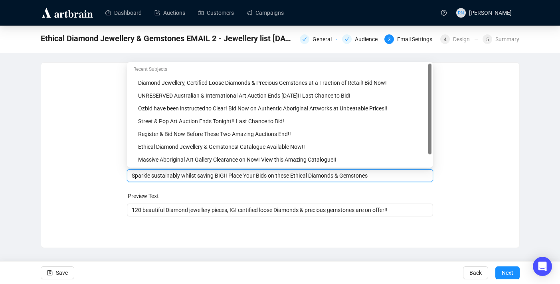
click at [393, 174] on input "Sparkle sustainably whilst saving BIG!! Place Your Bids on these Ethical Diamon…" at bounding box center [280, 175] width 297 height 9
click at [372, 190] on form "Sender Email [EMAIL_ADDRESS][DOMAIN_NAME] Sender Name Ozbid Auctions Subject Me…" at bounding box center [280, 144] width 306 height 144
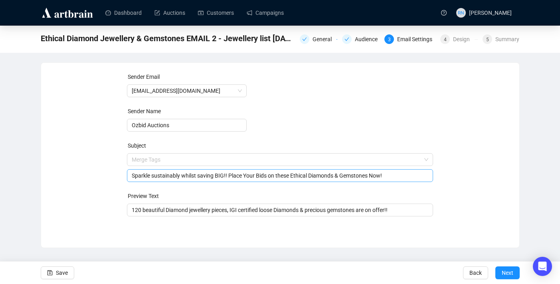
click at [307, 176] on input "Sparkle sustainably whilst saving BIG!! Place Your Bids on these Ethical Diamon…" at bounding box center [280, 175] width 297 height 9
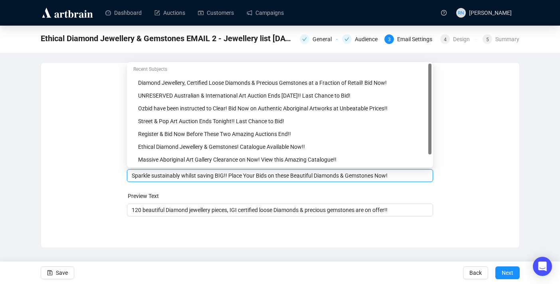
type input "Sparkle sustainably whilst saving BIG!! Place Your Bids on these Beautiful Diam…"
click at [78, 254] on div "Dashboard Auctions Customers Campaigns RN [PERSON_NAME] Ethical Diamond Jewelle…" at bounding box center [280, 142] width 560 height 284
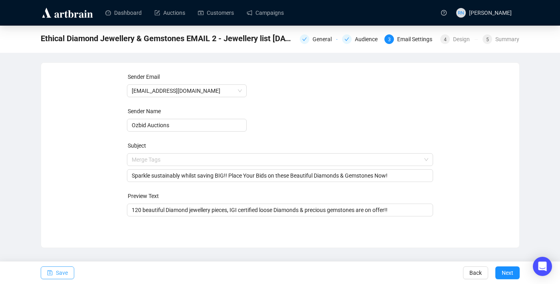
click at [65, 272] on span "Save" at bounding box center [62, 272] width 12 height 22
click at [453, 35] on div "Design" at bounding box center [464, 39] width 22 height 10
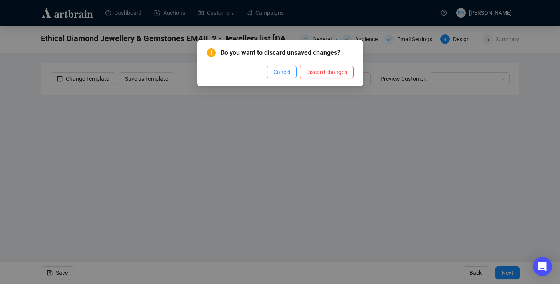
click at [282, 72] on span "Cancel" at bounding box center [282, 71] width 17 height 9
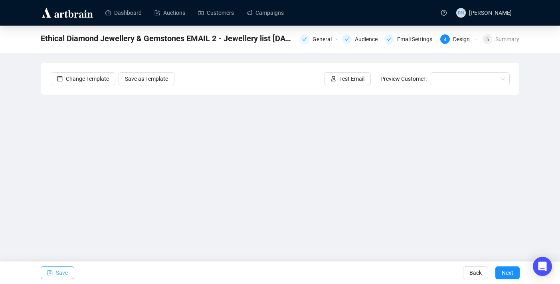
click at [65, 269] on span "Save" at bounding box center [62, 272] width 12 height 22
click at [57, 276] on span "Save" at bounding box center [62, 272] width 12 height 22
click at [57, 274] on span "Save" at bounding box center [62, 272] width 12 height 22
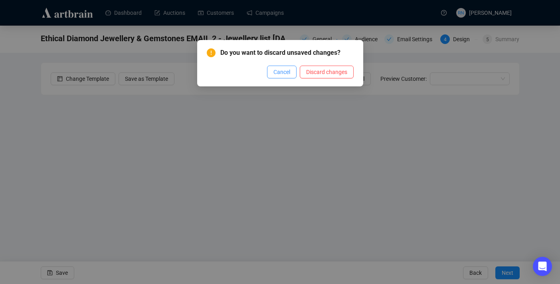
click at [274, 75] on span "Cancel" at bounding box center [282, 71] width 17 height 9
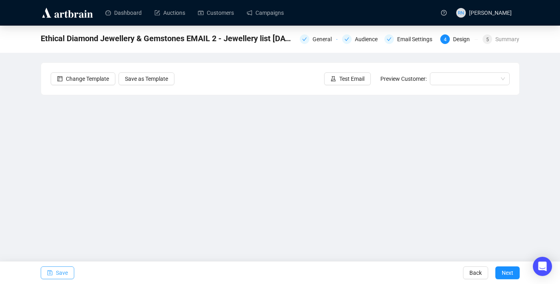
click at [74, 269] on button "Save" at bounding box center [58, 272] width 34 height 13
click at [63, 274] on span "Save" at bounding box center [62, 272] width 12 height 22
click at [59, 269] on span "Save" at bounding box center [62, 272] width 12 height 22
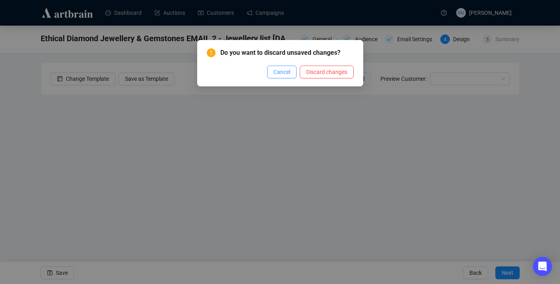
click at [276, 69] on span "Cancel" at bounding box center [282, 71] width 17 height 9
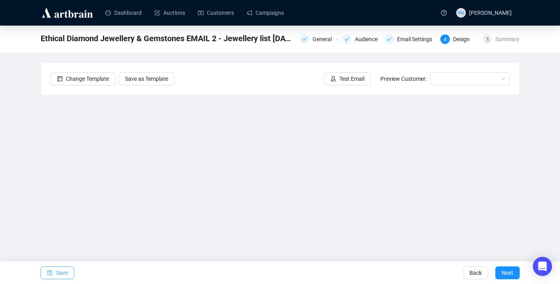
click at [57, 278] on span "Save" at bounding box center [62, 272] width 12 height 22
click at [58, 274] on span "Save" at bounding box center [62, 272] width 12 height 22
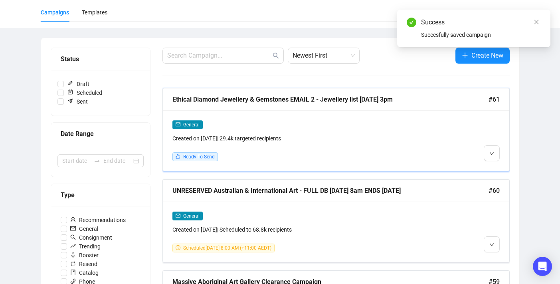
scroll to position [56, 0]
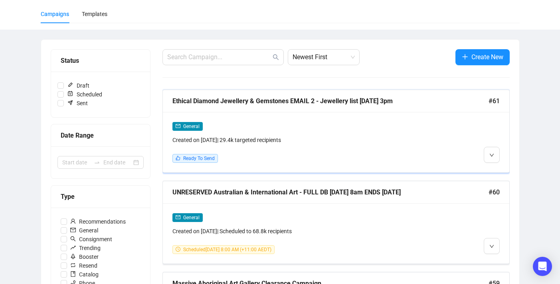
click at [266, 124] on div "General" at bounding box center [295, 125] width 244 height 9
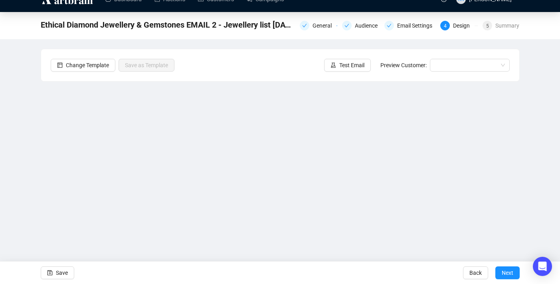
scroll to position [14, 0]
click at [355, 26] on div "Audience" at bounding box center [369, 26] width 28 height 10
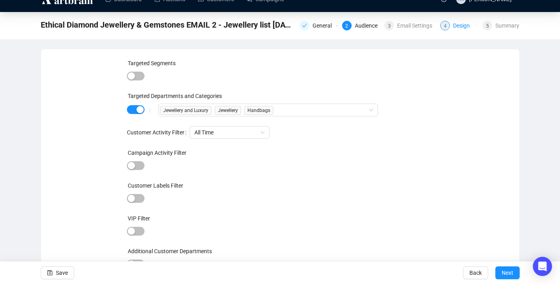
click at [458, 30] on div "Design" at bounding box center [464, 26] width 22 height 10
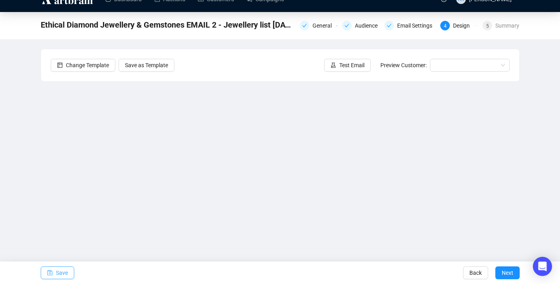
click at [66, 273] on span "Save" at bounding box center [62, 272] width 12 height 22
click at [59, 276] on span "Save" at bounding box center [62, 272] width 12 height 22
click at [58, 273] on span "Save" at bounding box center [62, 272] width 12 height 22
click at [63, 275] on span "Save" at bounding box center [62, 272] width 12 height 22
click at [59, 273] on span "Save" at bounding box center [62, 272] width 12 height 22
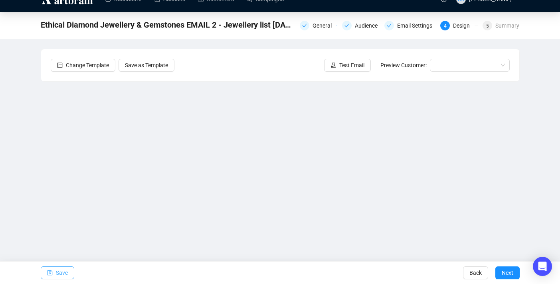
click at [61, 274] on span "Save" at bounding box center [62, 272] width 12 height 22
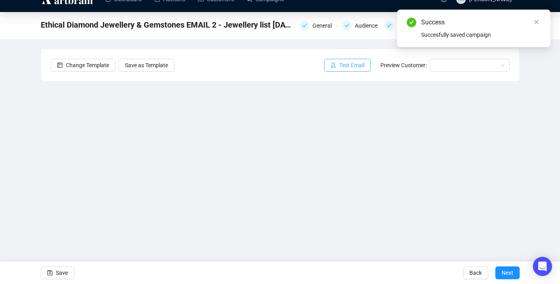
click at [343, 60] on button "Test Email" at bounding box center [347, 65] width 47 height 13
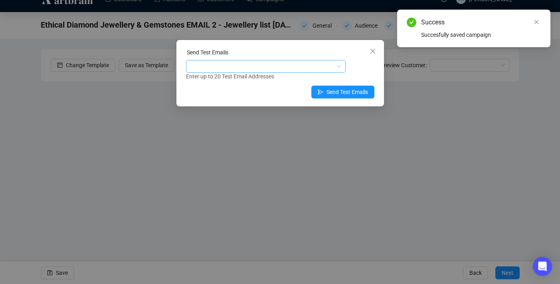
click at [236, 69] on div at bounding box center [262, 66] width 148 height 11
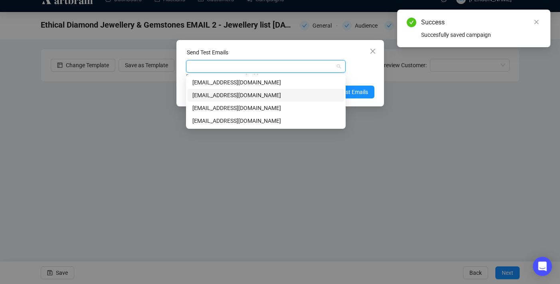
click at [238, 95] on div "[EMAIL_ADDRESS][DOMAIN_NAME]" at bounding box center [265, 95] width 147 height 9
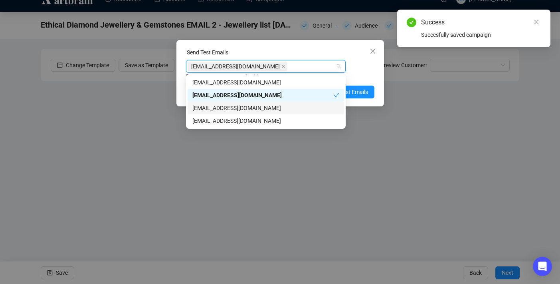
click at [238, 107] on div "[EMAIL_ADDRESS][DOMAIN_NAME]" at bounding box center [265, 107] width 147 height 9
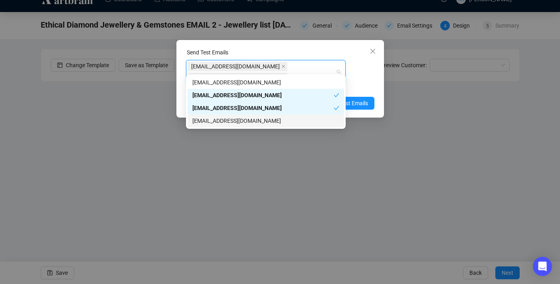
click at [238, 122] on div "[EMAIL_ADDRESS][DOMAIN_NAME]" at bounding box center [265, 120] width 147 height 9
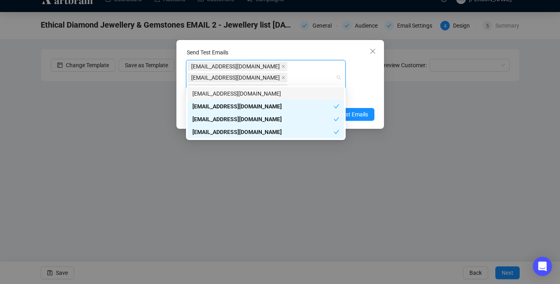
click at [373, 77] on div "[EMAIL_ADDRESS][DOMAIN_NAME] [EMAIL_ADDRESS][DOMAIN_NAME] [EMAIL_ADDRESS][DOMAI…" at bounding box center [280, 81] width 188 height 43
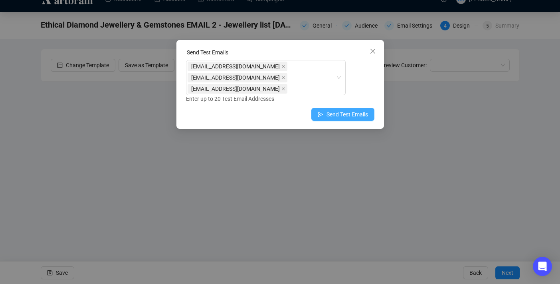
click at [359, 110] on span "Send Test Emails" at bounding box center [348, 114] width 42 height 9
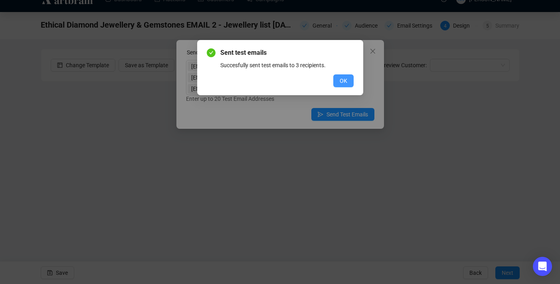
click at [338, 86] on button "OK" at bounding box center [343, 80] width 20 height 13
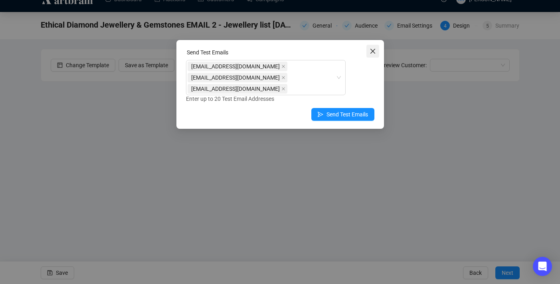
click at [374, 52] on icon "close" at bounding box center [373, 51] width 6 height 6
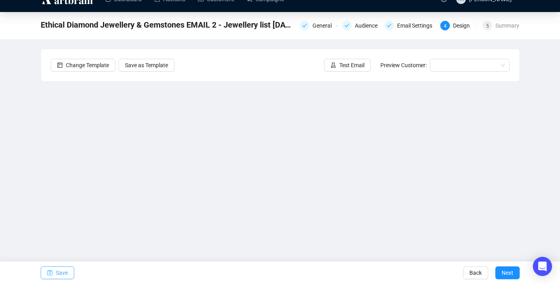
click at [52, 270] on icon "save" at bounding box center [50, 273] width 6 height 6
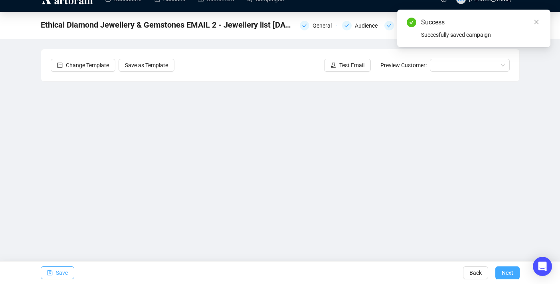
click at [509, 274] on span "Next" at bounding box center [508, 272] width 12 height 22
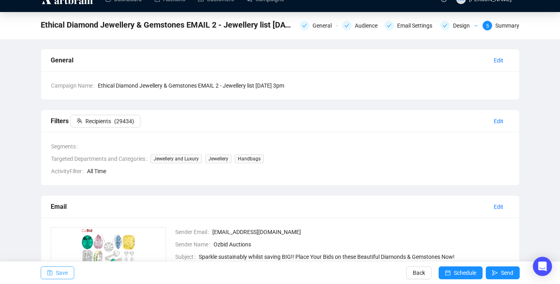
click at [66, 268] on span "Save" at bounding box center [62, 272] width 12 height 22
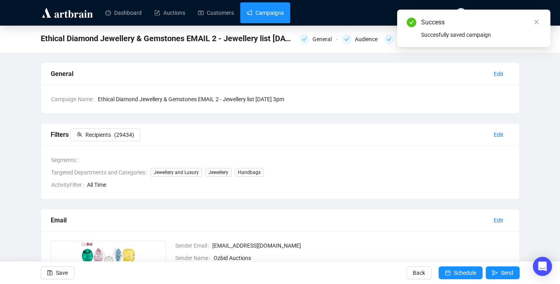
click at [275, 11] on link "Campaigns" at bounding box center [265, 12] width 37 height 21
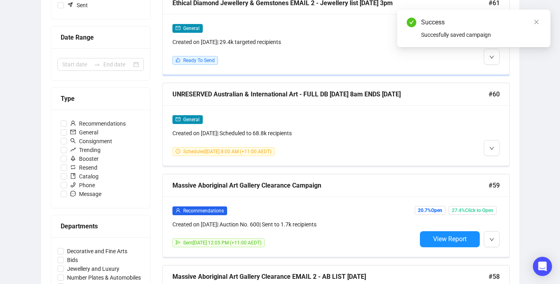
scroll to position [155, 0]
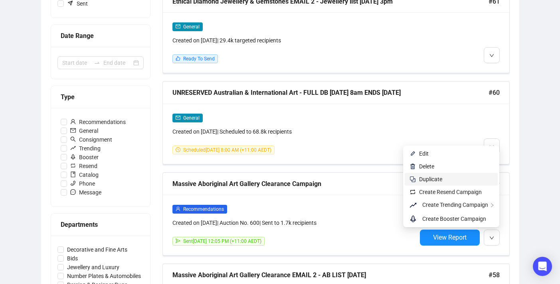
click at [454, 180] on span "Duplicate" at bounding box center [456, 178] width 74 height 9
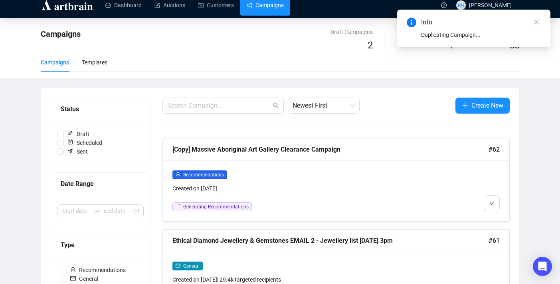
scroll to position [7, 0]
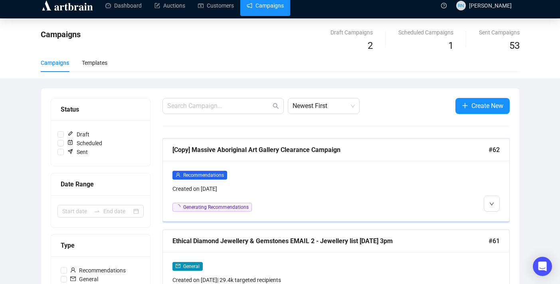
click at [294, 182] on div "Recommendations Created on [DATE]" at bounding box center [295, 181] width 244 height 23
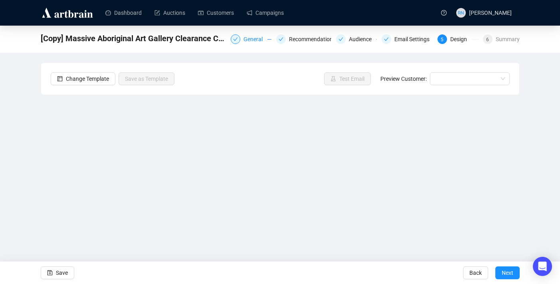
click at [244, 37] on div "General" at bounding box center [256, 39] width 24 height 10
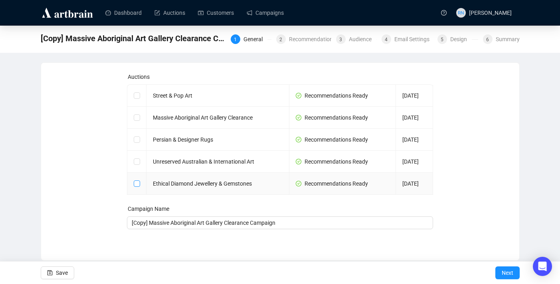
click at [137, 186] on span at bounding box center [137, 183] width 6 height 6
click at [137, 186] on input "checkbox" at bounding box center [137, 183] width 6 height 6
checkbox input "true"
type input "Ethical Diamond Jewellery & Gemstones Campaign"
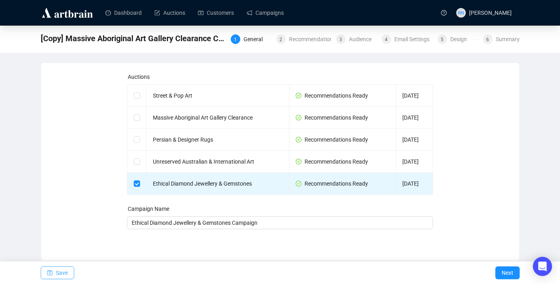
click at [54, 272] on button "Save" at bounding box center [58, 272] width 34 height 13
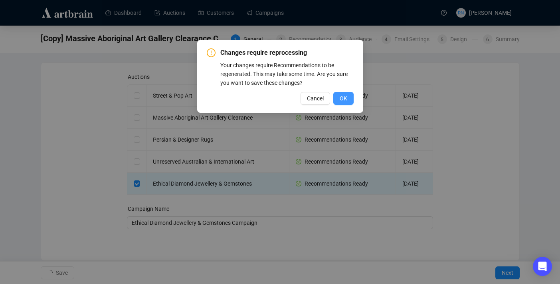
click at [347, 99] on span "OK" at bounding box center [344, 98] width 8 height 9
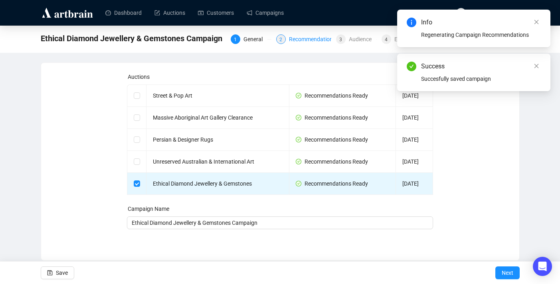
click at [311, 42] on div "Recommendations" at bounding box center [315, 39] width 52 height 10
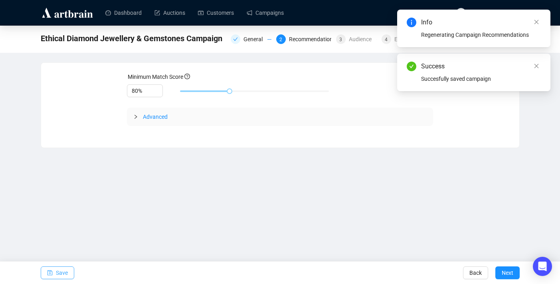
click at [55, 274] on button "Save" at bounding box center [58, 272] width 34 height 13
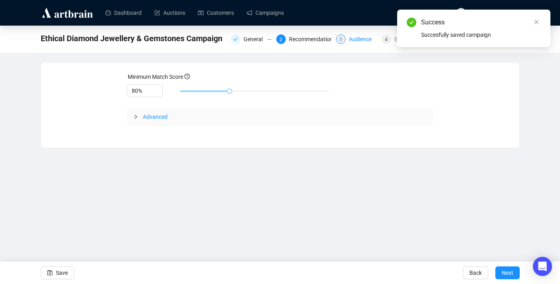
click at [354, 41] on div "Audience" at bounding box center [363, 39] width 28 height 10
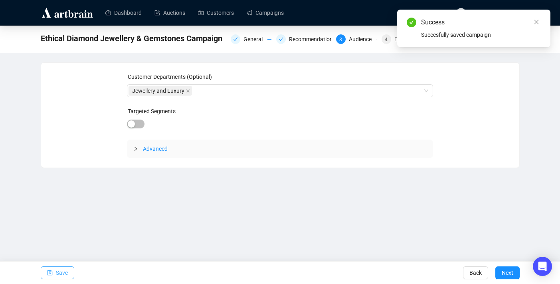
click at [60, 273] on span "Save" at bounding box center [62, 272] width 12 height 22
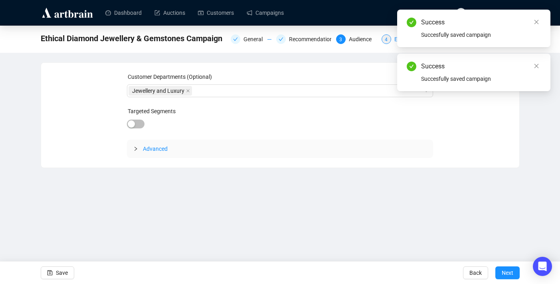
click at [390, 42] on div "4 Email Settings" at bounding box center [407, 39] width 51 height 10
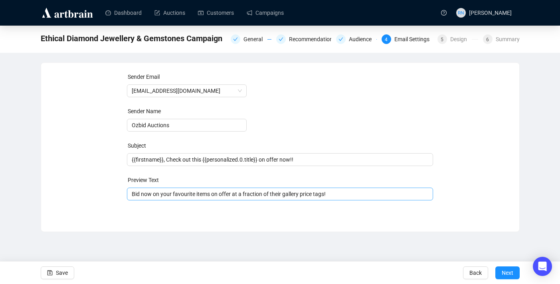
click at [293, 194] on span "Bid now on your favourite items on offer at a fraction of their gallery price t…" at bounding box center [280, 193] width 306 height 6
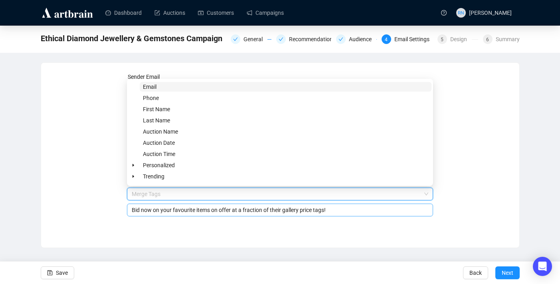
click at [292, 206] on input "Bid now on your favourite items on offer at a fraction of their gallery price t…" at bounding box center [280, 209] width 297 height 9
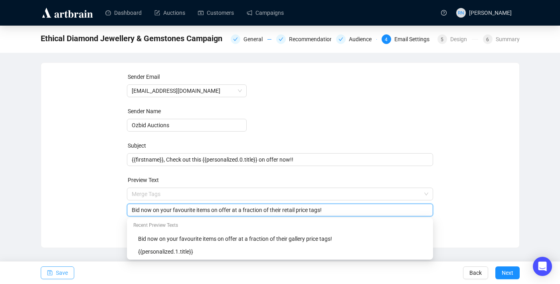
type input "Bid now on your favourite items on offer at a fraction of their retail price ta…"
click at [58, 270] on span "Save" at bounding box center [62, 272] width 12 height 22
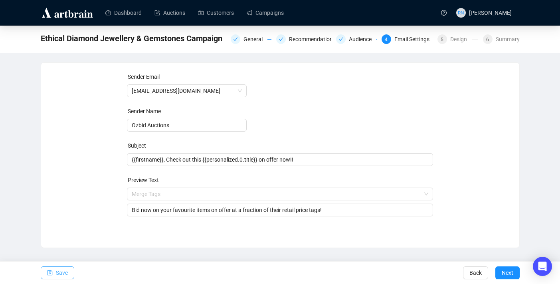
click at [55, 272] on button "Save" at bounding box center [58, 272] width 34 height 13
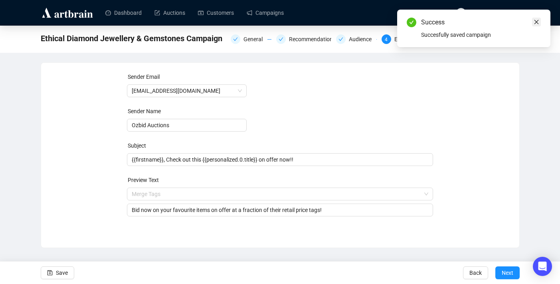
click at [537, 21] on icon "close" at bounding box center [537, 22] width 4 height 4
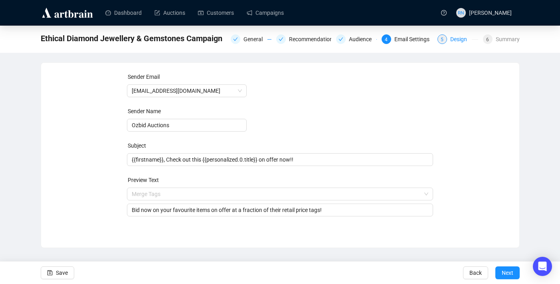
click at [454, 38] on div "Design" at bounding box center [461, 39] width 22 height 10
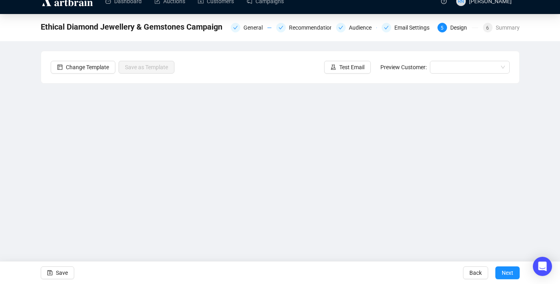
scroll to position [14, 0]
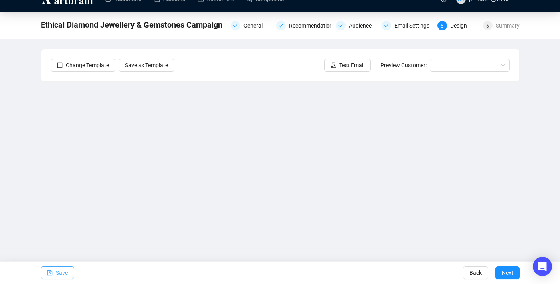
click at [70, 273] on button "Save" at bounding box center [58, 272] width 34 height 13
click at [58, 272] on span "Save" at bounding box center [62, 272] width 12 height 22
click at [69, 274] on button "Save" at bounding box center [58, 272] width 34 height 13
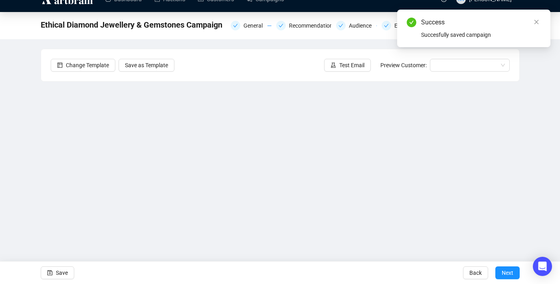
scroll to position [0, 0]
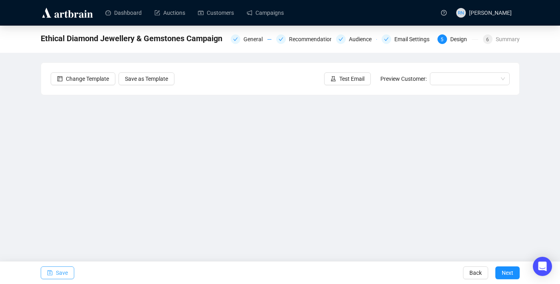
click at [63, 273] on span "Save" at bounding box center [62, 272] width 12 height 22
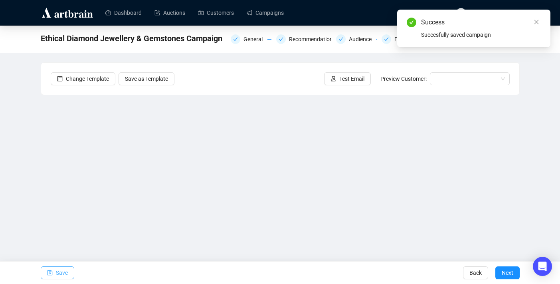
click at [63, 275] on span "Save" at bounding box center [62, 272] width 12 height 22
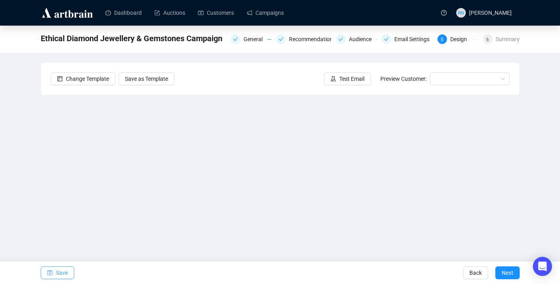
click at [58, 273] on span "Save" at bounding box center [62, 272] width 12 height 22
click at [69, 272] on button "Save" at bounding box center [58, 272] width 34 height 13
click at [343, 75] on span "Test Email" at bounding box center [351, 78] width 25 height 9
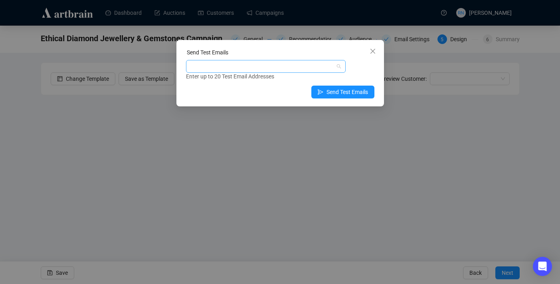
click at [281, 70] on div at bounding box center [262, 66] width 148 height 11
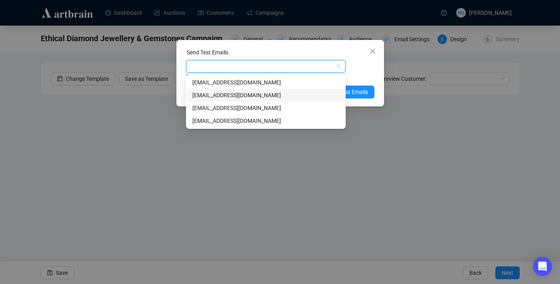
drag, startPoint x: 273, startPoint y: 95, endPoint x: 273, endPoint y: 104, distance: 8.8
click at [273, 95] on div "[EMAIL_ADDRESS][DOMAIN_NAME]" at bounding box center [265, 95] width 147 height 9
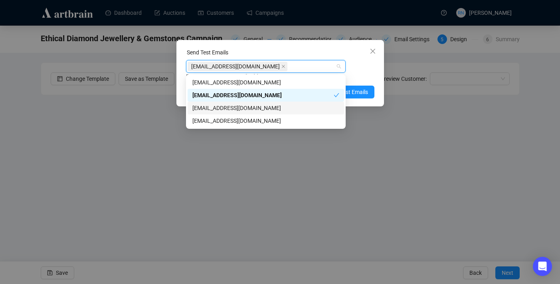
click at [273, 105] on div "[EMAIL_ADDRESS][DOMAIN_NAME]" at bounding box center [265, 107] width 147 height 9
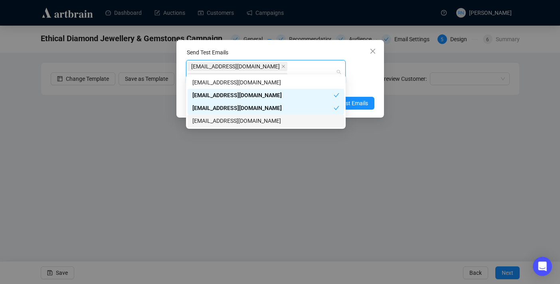
click at [273, 123] on div "[EMAIL_ADDRESS][DOMAIN_NAME]" at bounding box center [265, 120] width 147 height 9
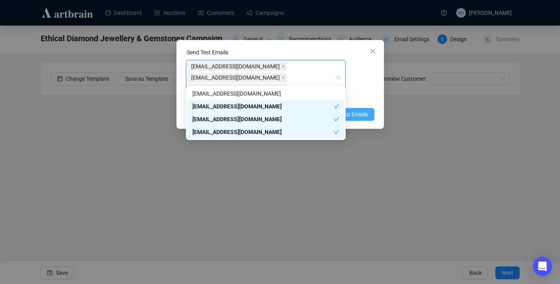
click at [358, 108] on button "Send Test Emails" at bounding box center [342, 114] width 63 height 13
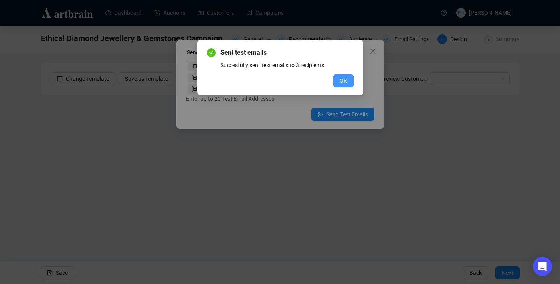
click at [340, 79] on span "OK" at bounding box center [344, 80] width 8 height 9
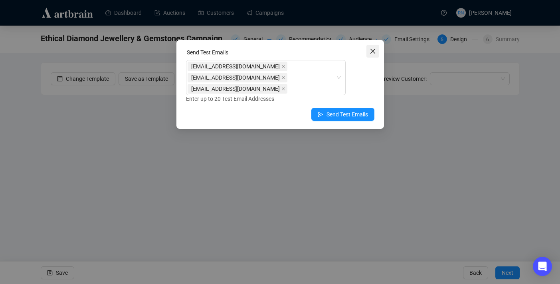
click at [372, 51] on icon "close" at bounding box center [372, 51] width 5 height 5
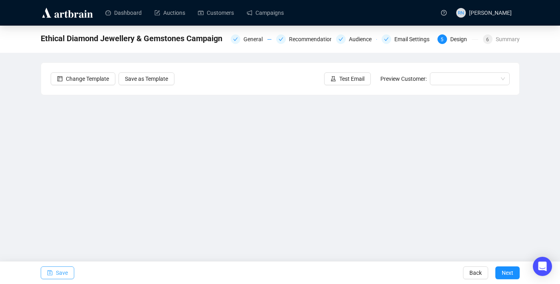
click at [66, 269] on span "Save" at bounding box center [62, 272] width 12 height 22
click at [504, 276] on span "Next" at bounding box center [508, 272] width 12 height 22
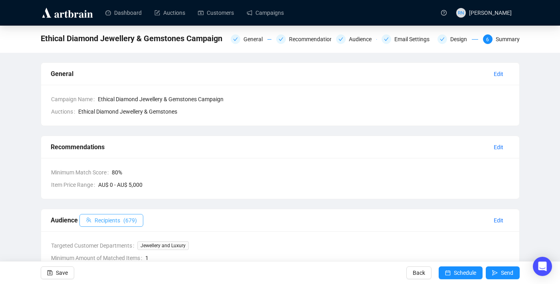
click at [103, 224] on button "Recipients ( 679 )" at bounding box center [111, 220] width 64 height 13
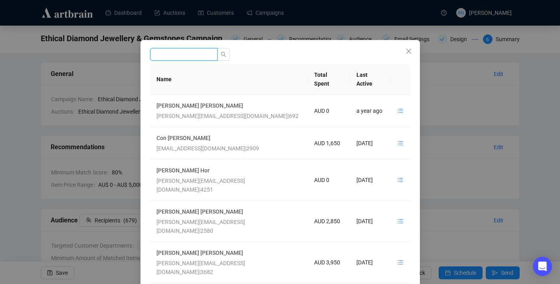
click at [166, 55] on input "search" at bounding box center [183, 54] width 67 height 13
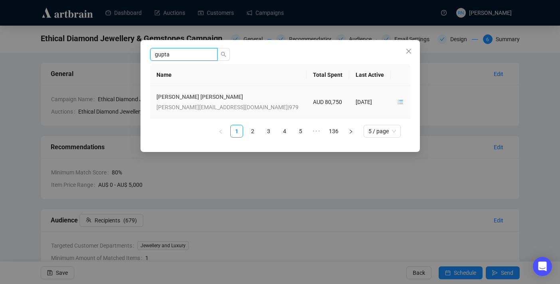
type input "gupta"
click at [183, 97] on link "[PERSON_NAME]" at bounding box center [200, 96] width 87 height 6
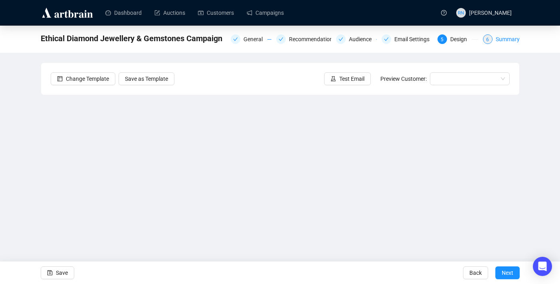
click at [500, 39] on div "Summary" at bounding box center [508, 39] width 24 height 10
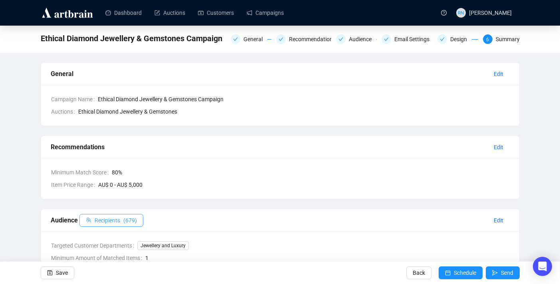
click at [135, 216] on span "( 679 )" at bounding box center [130, 220] width 14 height 9
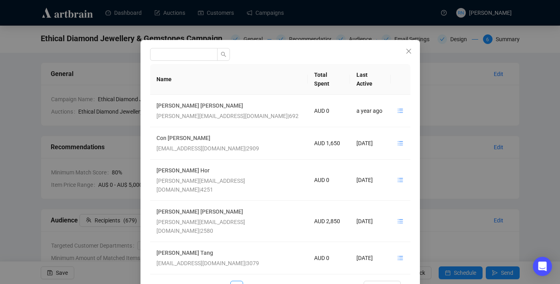
click at [195, 61] on div "Name Total Spent Last Active [PERSON_NAME] [PERSON_NAME][EMAIL_ADDRESS][DOMAIN_…" at bounding box center [281, 174] width 280 height 268
click at [193, 55] on input "search" at bounding box center [183, 54] width 67 height 13
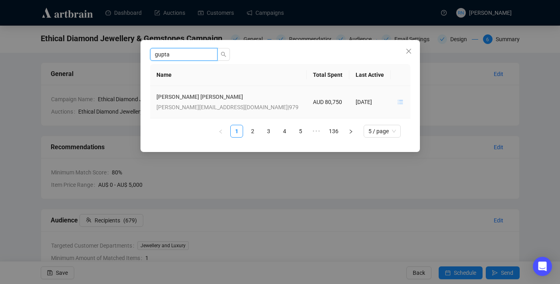
type input "gupta"
click at [398, 103] on icon "unordered-list" at bounding box center [401, 102] width 6 height 6
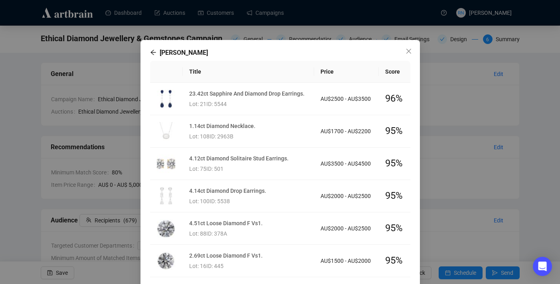
click at [152, 55] on icon "arrow-left" at bounding box center [153, 52] width 6 height 6
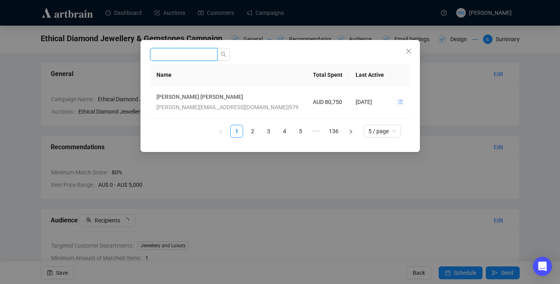
click at [161, 54] on input "search" at bounding box center [183, 54] width 67 height 13
type input "[PERSON_NAME]"
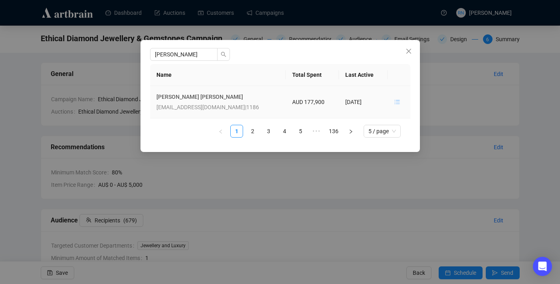
click at [397, 101] on icon "unordered-list" at bounding box center [398, 102] width 6 height 6
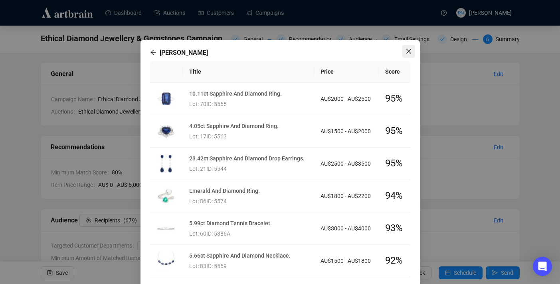
click at [410, 51] on icon "close" at bounding box center [409, 51] width 6 height 6
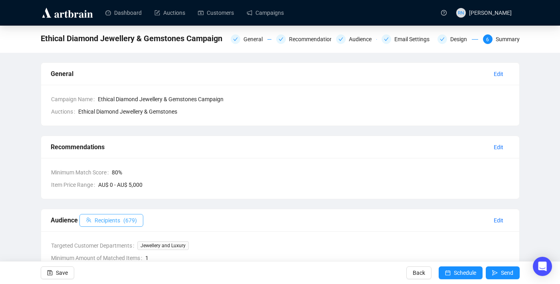
click at [136, 220] on span "( 679 )" at bounding box center [130, 220] width 14 height 9
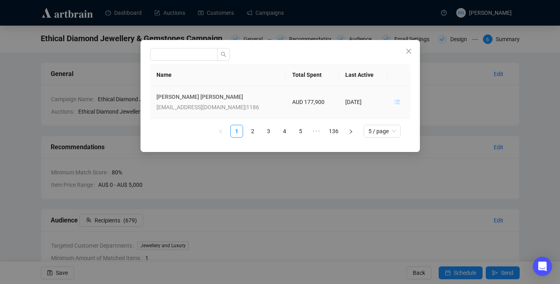
click at [397, 103] on icon "unordered-list" at bounding box center [397, 102] width 5 height 4
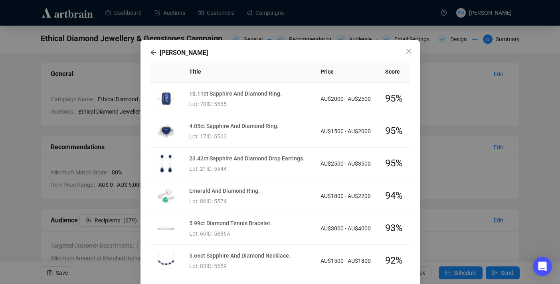
click at [152, 51] on icon "arrow-left" at bounding box center [153, 52] width 6 height 6
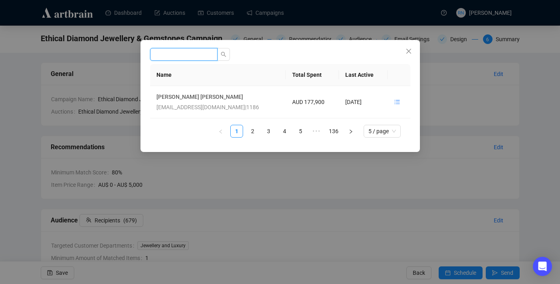
click at [190, 54] on input "search" at bounding box center [183, 54] width 67 height 13
type input "arianne"
click at [398, 101] on icon "unordered-list" at bounding box center [398, 102] width 6 height 6
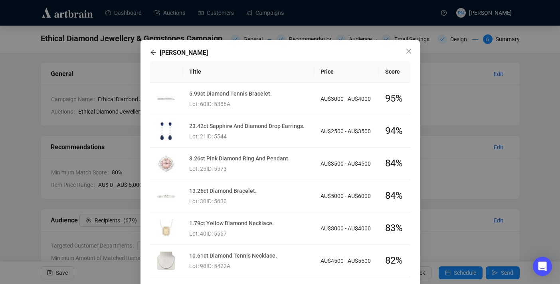
click at [154, 52] on icon "arrow-left" at bounding box center [153, 52] width 6 height 6
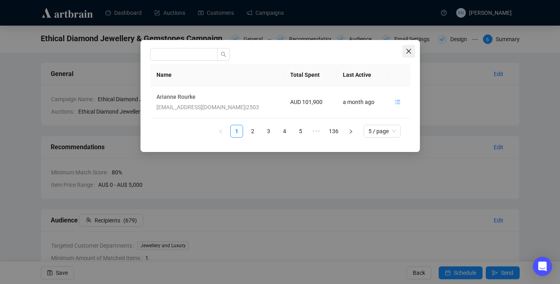
click at [408, 50] on icon "close" at bounding box center [409, 51] width 6 height 6
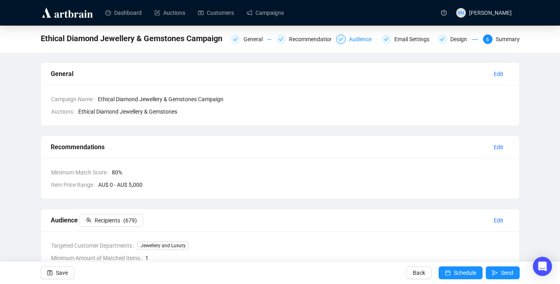
click at [356, 40] on div "Audience" at bounding box center [363, 39] width 28 height 10
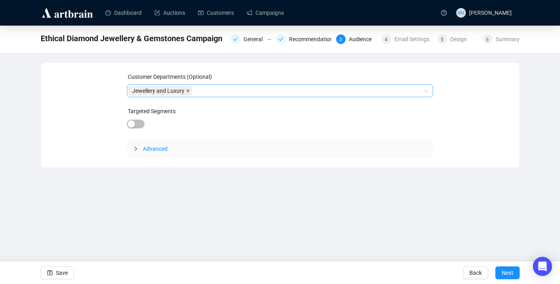
click at [190, 90] on icon "close" at bounding box center [187, 90] width 3 height 3
click at [56, 275] on span "Save" at bounding box center [62, 272] width 12 height 22
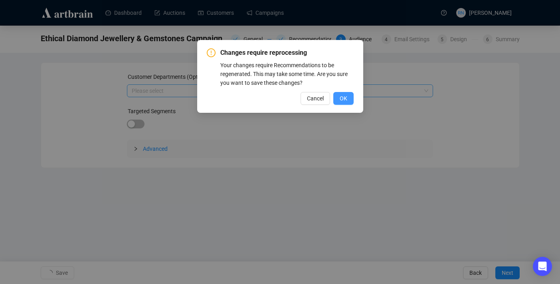
click at [343, 97] on span "OK" at bounding box center [344, 98] width 8 height 9
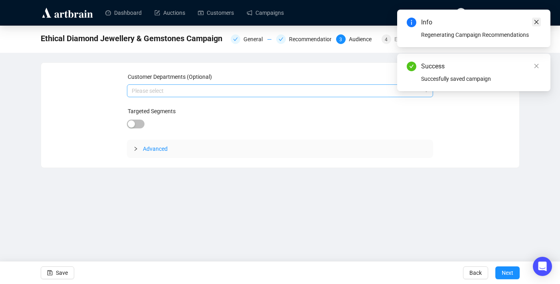
click at [539, 22] on icon "close" at bounding box center [537, 22] width 6 height 6
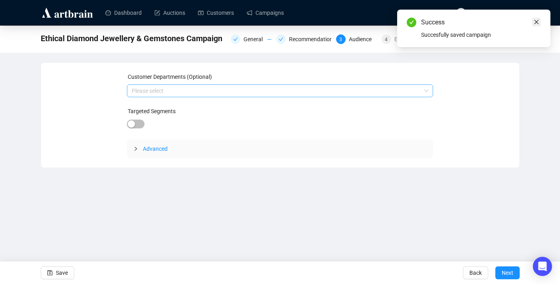
click at [539, 22] on icon "close" at bounding box center [537, 22] width 6 height 6
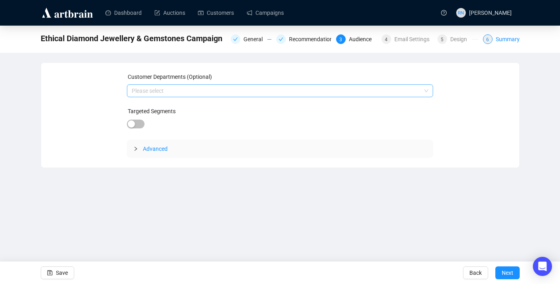
click at [502, 38] on div "Summary" at bounding box center [508, 39] width 24 height 10
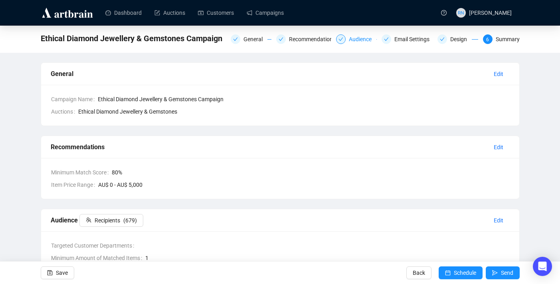
click at [355, 38] on div "Audience" at bounding box center [363, 39] width 28 height 10
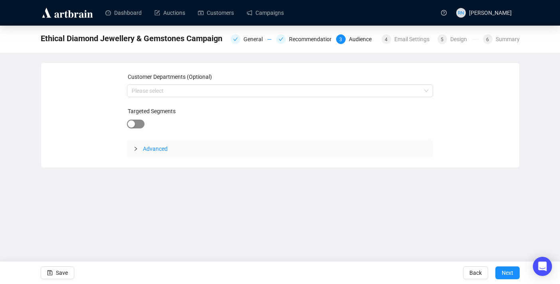
click at [137, 121] on span "button" at bounding box center [136, 123] width 18 height 9
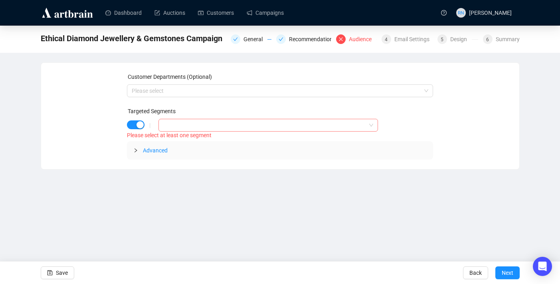
click at [196, 127] on div at bounding box center [264, 124] width 208 height 11
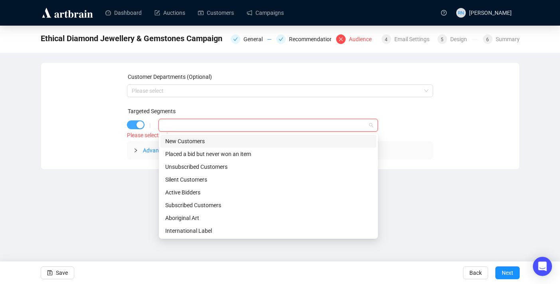
click at [139, 124] on div "button" at bounding box center [140, 124] width 7 height 7
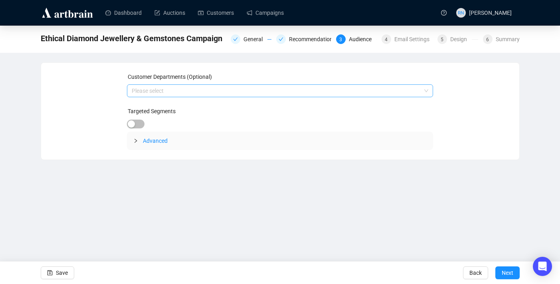
click at [146, 92] on div at bounding box center [276, 90] width 295 height 11
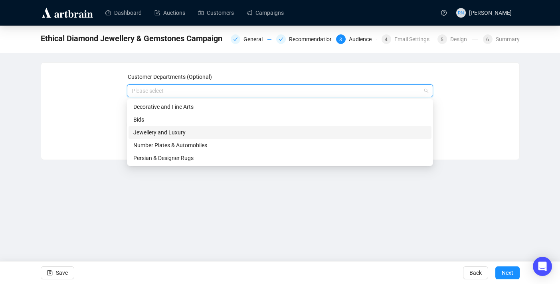
click at [147, 136] on div "Jewellery and Luxury" at bounding box center [279, 132] width 293 height 9
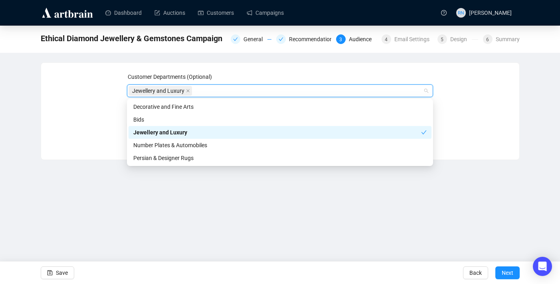
click at [142, 131] on div "Jewellery and Luxury" at bounding box center [277, 132] width 288 height 9
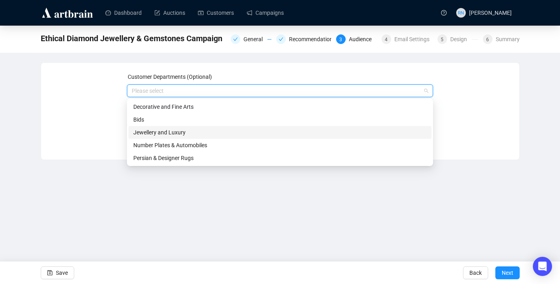
click at [142, 133] on div "Jewellery and Luxury" at bounding box center [279, 132] width 293 height 9
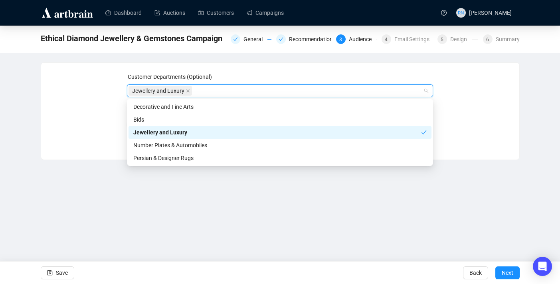
click at [86, 181] on div "Dashboard Auctions Customers Campaigns RN [PERSON_NAME] Ethical Diamond Jewelle…" at bounding box center [280, 142] width 560 height 284
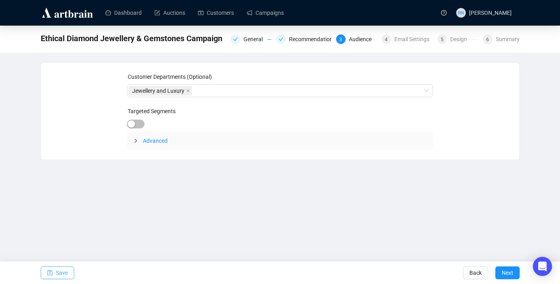
click at [48, 271] on icon "save" at bounding box center [50, 273] width 6 height 6
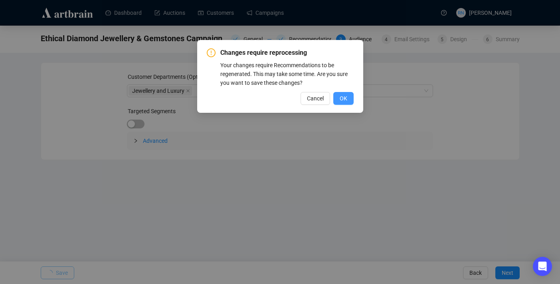
click at [349, 99] on button "OK" at bounding box center [343, 98] width 20 height 13
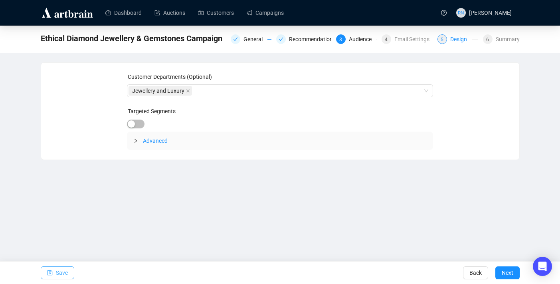
click at [461, 40] on div "Design" at bounding box center [461, 39] width 22 height 10
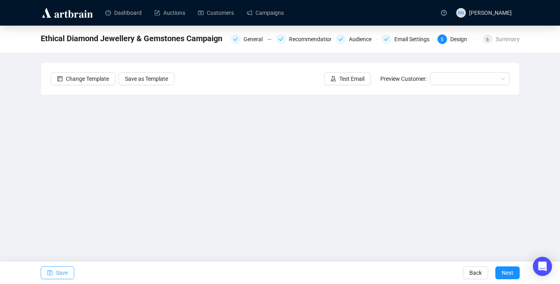
click at [63, 274] on span "Save" at bounding box center [62, 272] width 12 height 22
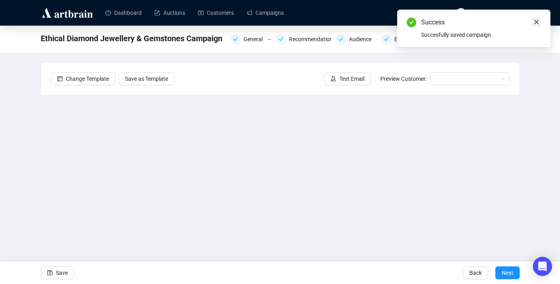
click at [539, 23] on icon "close" at bounding box center [537, 22] width 6 height 6
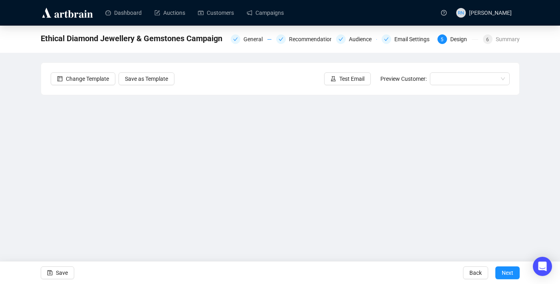
click at [488, 45] on div "Ethical Diamond Jewellery & Gemstones Campaign General Recommendations Audience…" at bounding box center [280, 38] width 479 height 16
click at [488, 44] on div "6 Summary" at bounding box center [501, 39] width 37 height 10
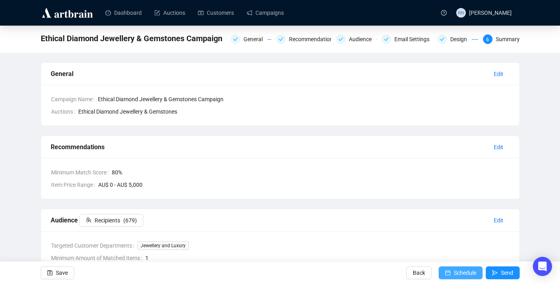
click at [445, 272] on icon "calendar" at bounding box center [448, 273] width 6 height 6
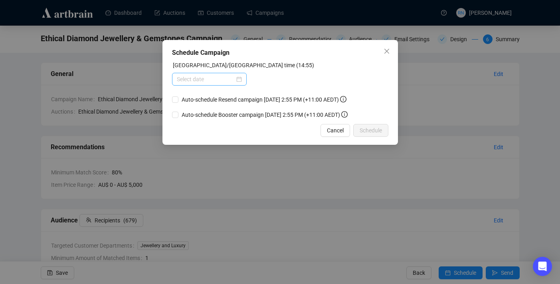
click at [235, 81] on div at bounding box center [209, 79] width 65 height 9
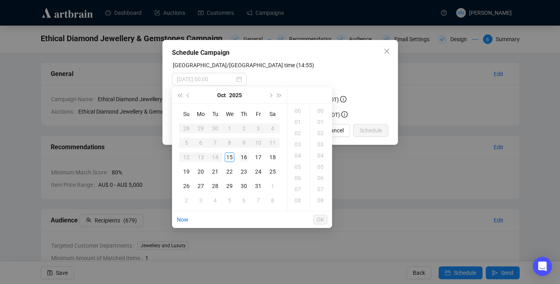
click at [244, 157] on div "16" at bounding box center [244, 157] width 10 height 10
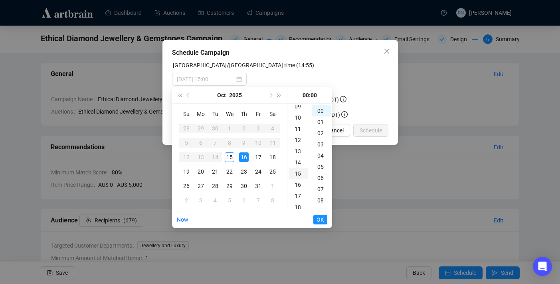
click at [298, 172] on div "15" at bounding box center [298, 173] width 19 height 11
type input "[DATE] 15:00"
click at [324, 218] on span "OK" at bounding box center [321, 219] width 8 height 15
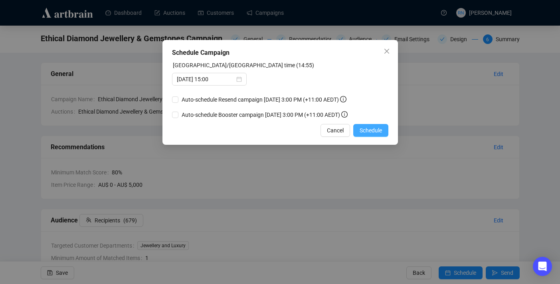
click at [375, 132] on span "Schedule" at bounding box center [371, 130] width 22 height 9
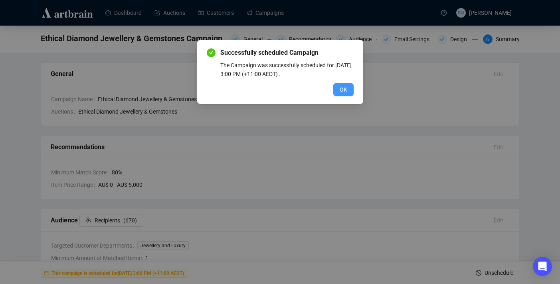
click at [340, 88] on span "OK" at bounding box center [344, 89] width 8 height 9
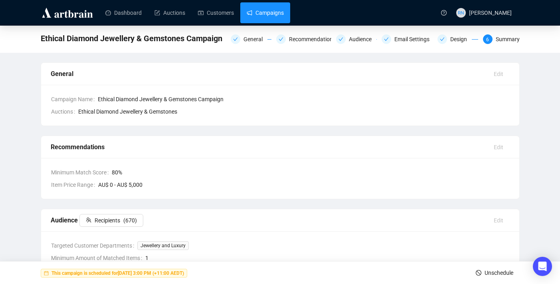
click at [267, 12] on link "Campaigns" at bounding box center [265, 12] width 37 height 21
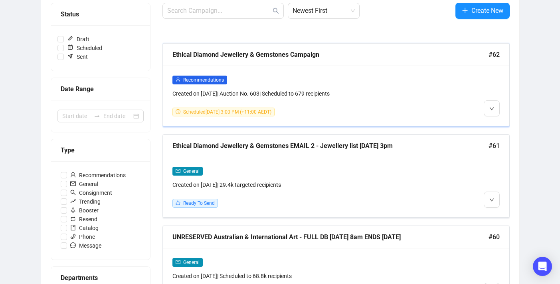
scroll to position [103, 0]
click at [254, 193] on div "General Created on [DATE] | 29.4k targeted recipients Ready To Send" at bounding box center [295, 186] width 244 height 41
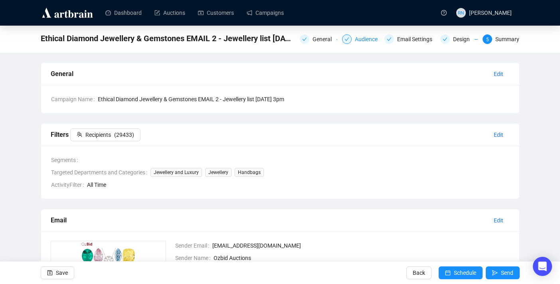
click at [349, 38] on div "Audience" at bounding box center [361, 39] width 38 height 10
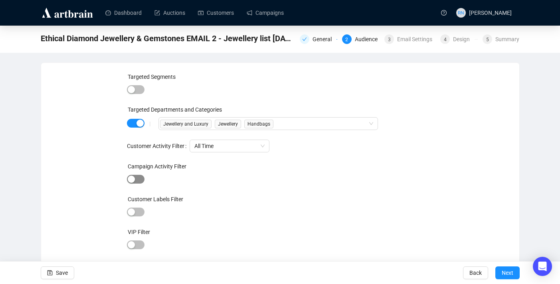
click at [135, 178] on div "button" at bounding box center [131, 178] width 7 height 7
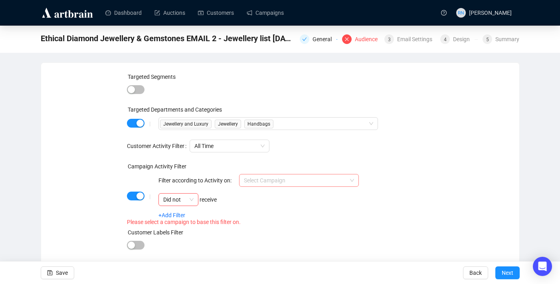
click at [270, 175] on input "search" at bounding box center [295, 180] width 103 height 12
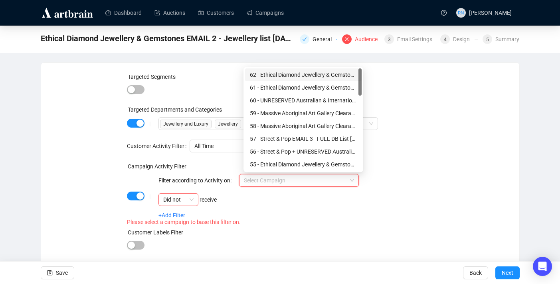
click at [276, 75] on div "62 - Ethical Diamond Jewellery & Gemstones Campaign" at bounding box center [303, 74] width 107 height 9
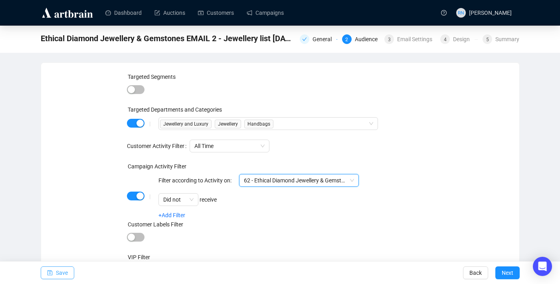
click at [64, 272] on span "Save" at bounding box center [62, 272] width 12 height 22
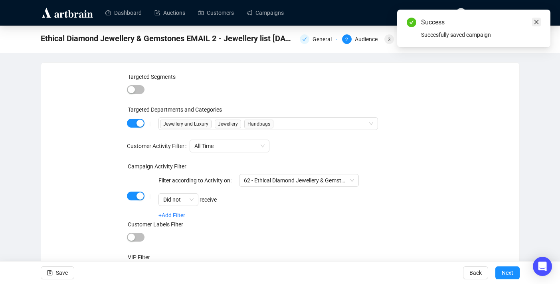
click at [535, 23] on icon "close" at bounding box center [537, 22] width 4 height 4
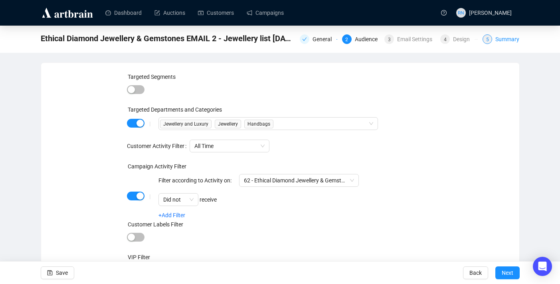
click at [493, 40] on div "5 Summary" at bounding box center [501, 39] width 37 height 10
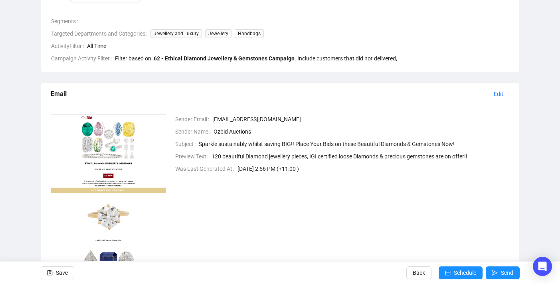
scroll to position [140, 0]
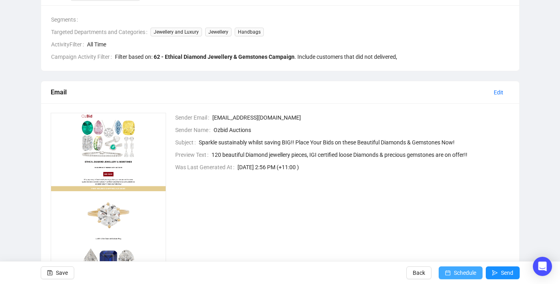
click at [457, 271] on span "Schedule" at bounding box center [465, 272] width 22 height 22
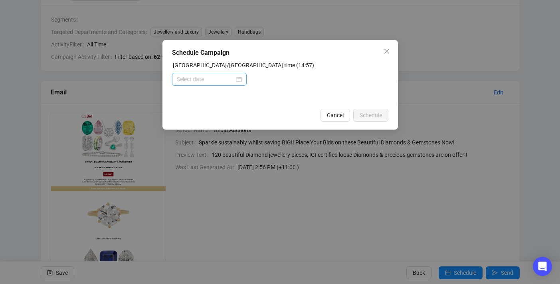
click at [237, 81] on div at bounding box center [209, 79] width 65 height 9
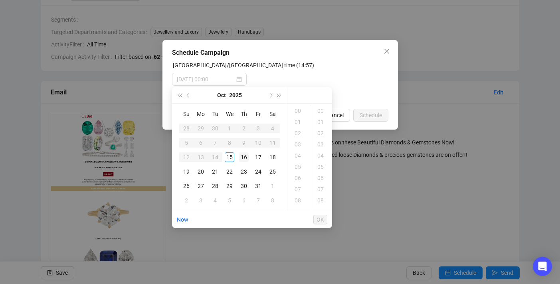
click at [243, 156] on div "16" at bounding box center [244, 157] width 10 height 10
click at [299, 174] on div "15" at bounding box center [298, 177] width 19 height 11
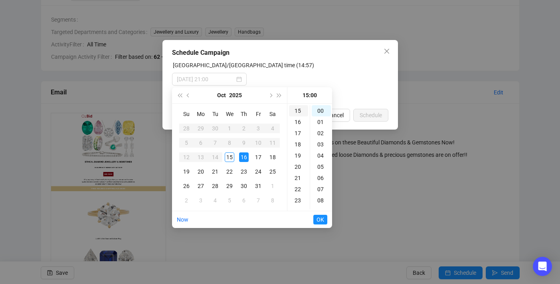
scroll to position [168, 0]
type input "[DATE] 15:00"
click at [321, 218] on span "OK" at bounding box center [321, 219] width 8 height 15
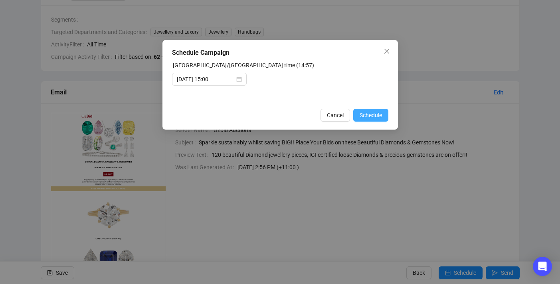
click at [370, 112] on span "Schedule" at bounding box center [371, 115] width 22 height 9
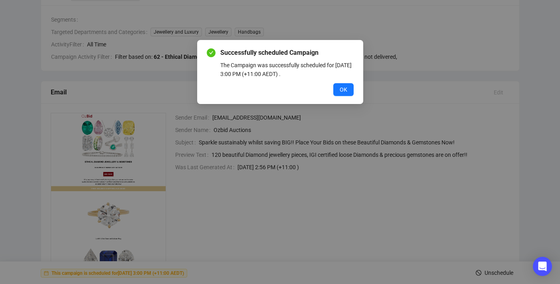
click at [343, 81] on div "Successfully scheduled Campaign The Campaign was successfully scheduled for [DA…" at bounding box center [280, 72] width 147 height 48
click at [345, 88] on span "OK" at bounding box center [344, 89] width 8 height 9
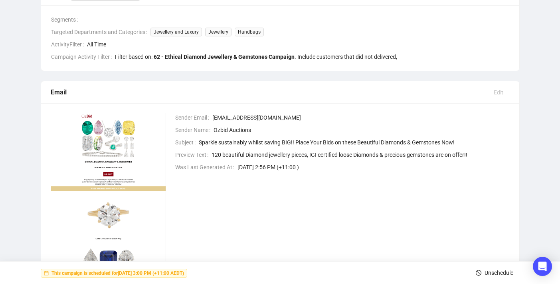
scroll to position [0, 0]
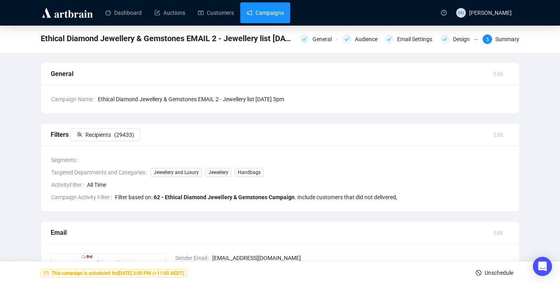
click at [269, 14] on link "Campaigns" at bounding box center [265, 12] width 37 height 21
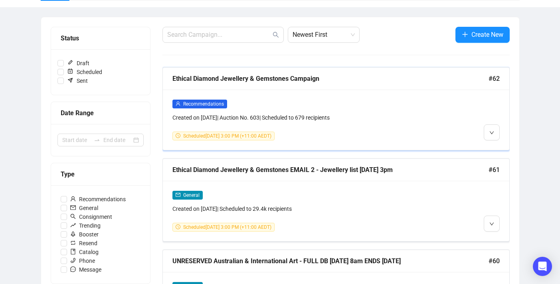
scroll to position [83, 0]
